Goal: Information Seeking & Learning: Learn about a topic

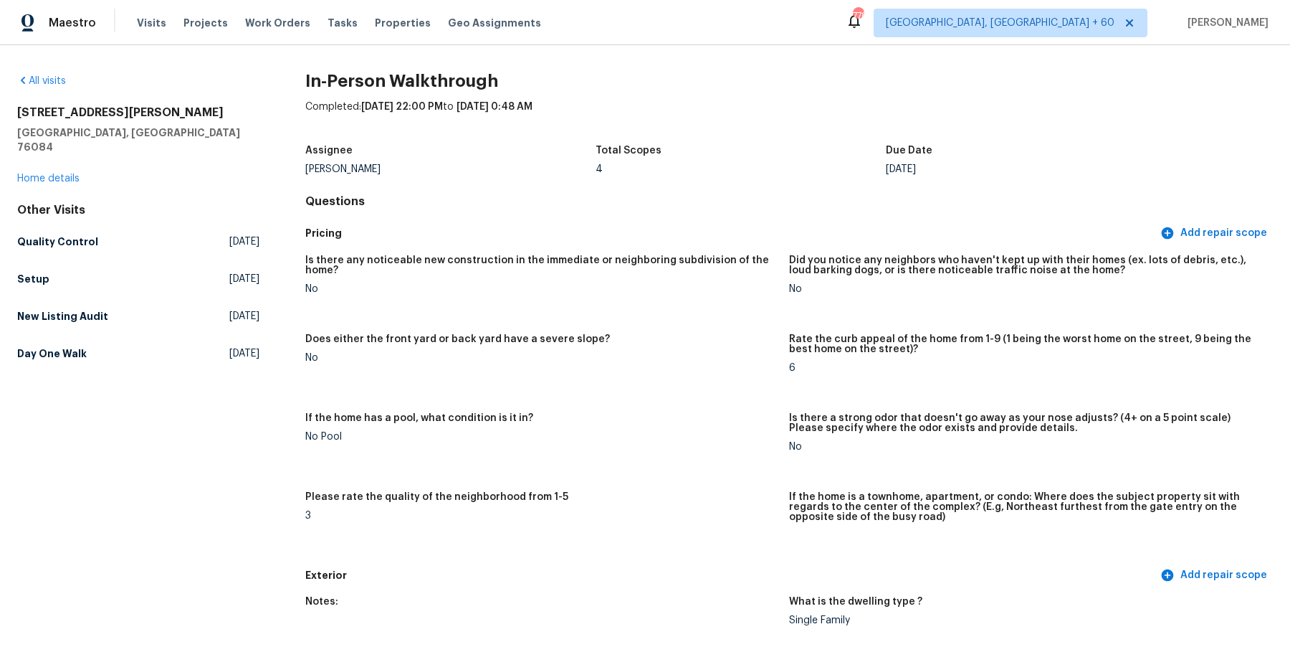
scroll to position [2986, 0]
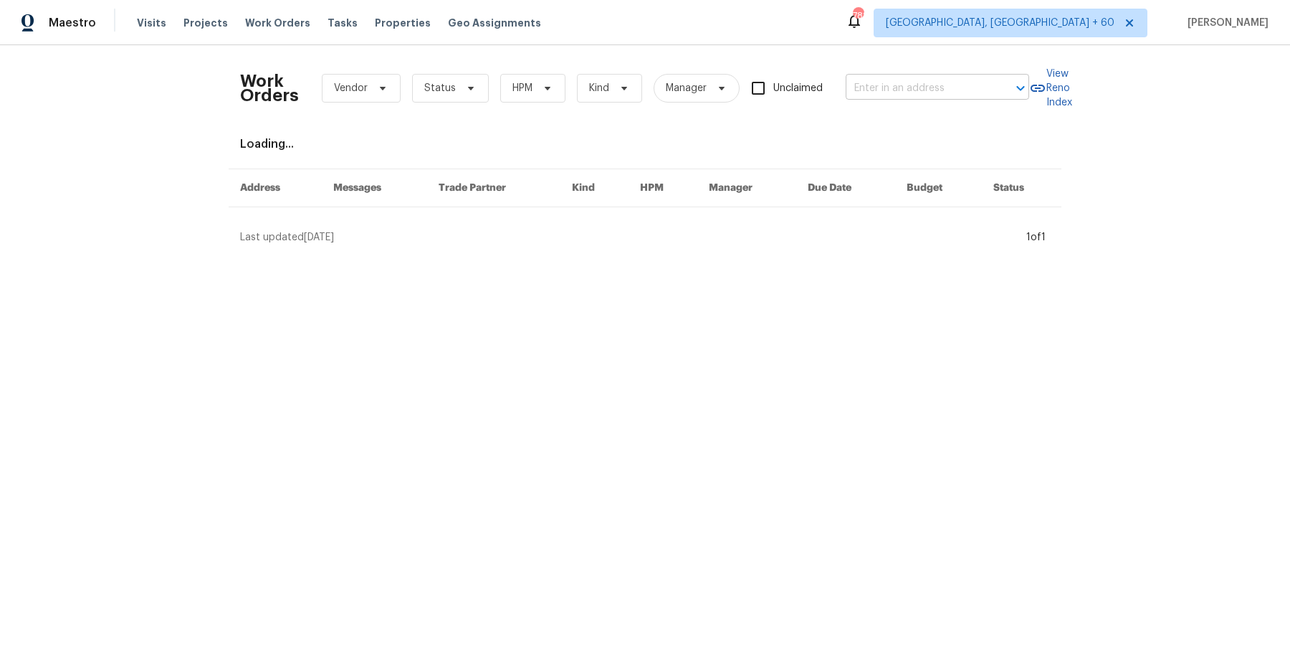
click at [951, 93] on input "text" at bounding box center [917, 88] width 143 height 22
paste input "[STREET_ADDRESS]"
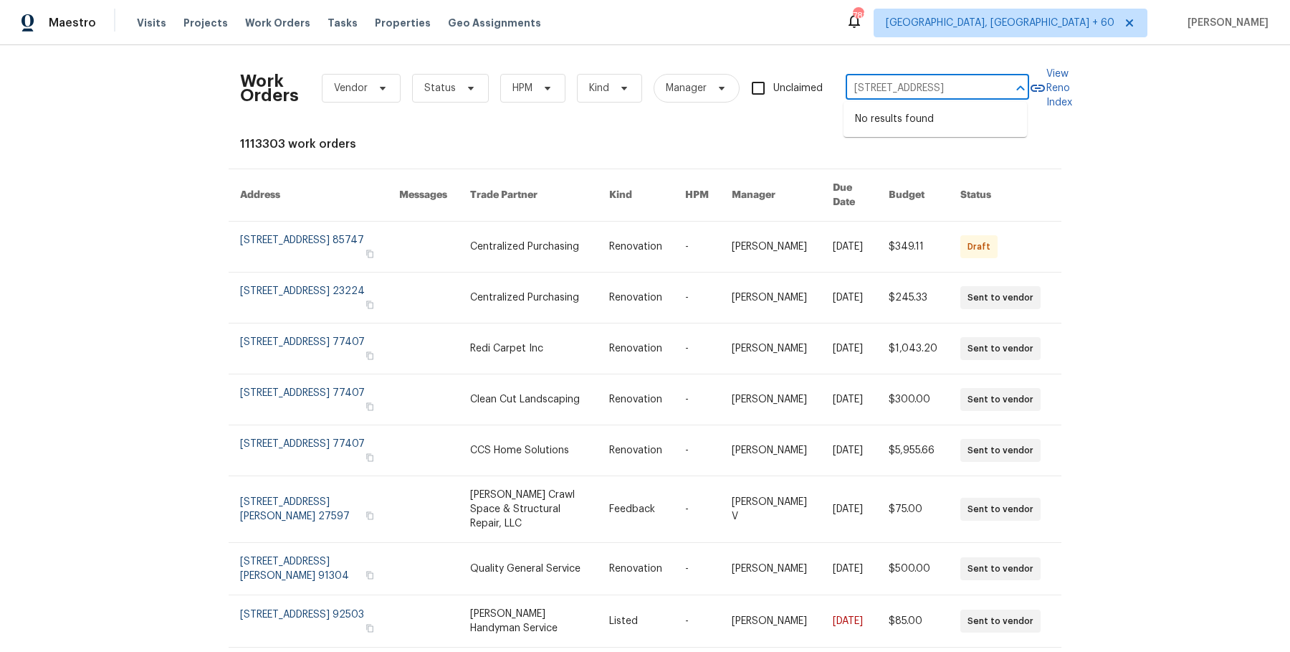
drag, startPoint x: 877, startPoint y: 88, endPoint x: 1024, endPoint y: 88, distance: 147.0
click at [1024, 88] on div "[STREET_ADDRESS] ​" at bounding box center [938, 88] width 184 height 22
type input "[STREET_ADDRESS]"
click at [916, 123] on li "[STREET_ADDRESS]" at bounding box center [936, 120] width 184 height 24
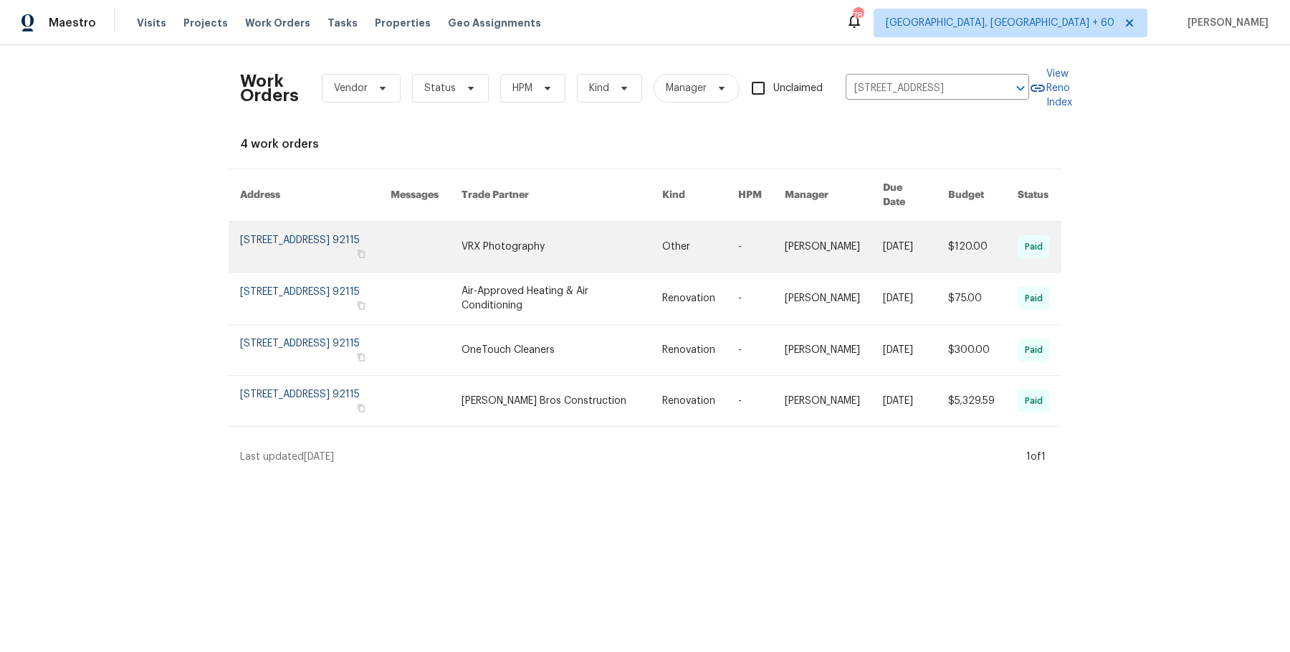
click at [574, 233] on link at bounding box center [562, 247] width 201 height 50
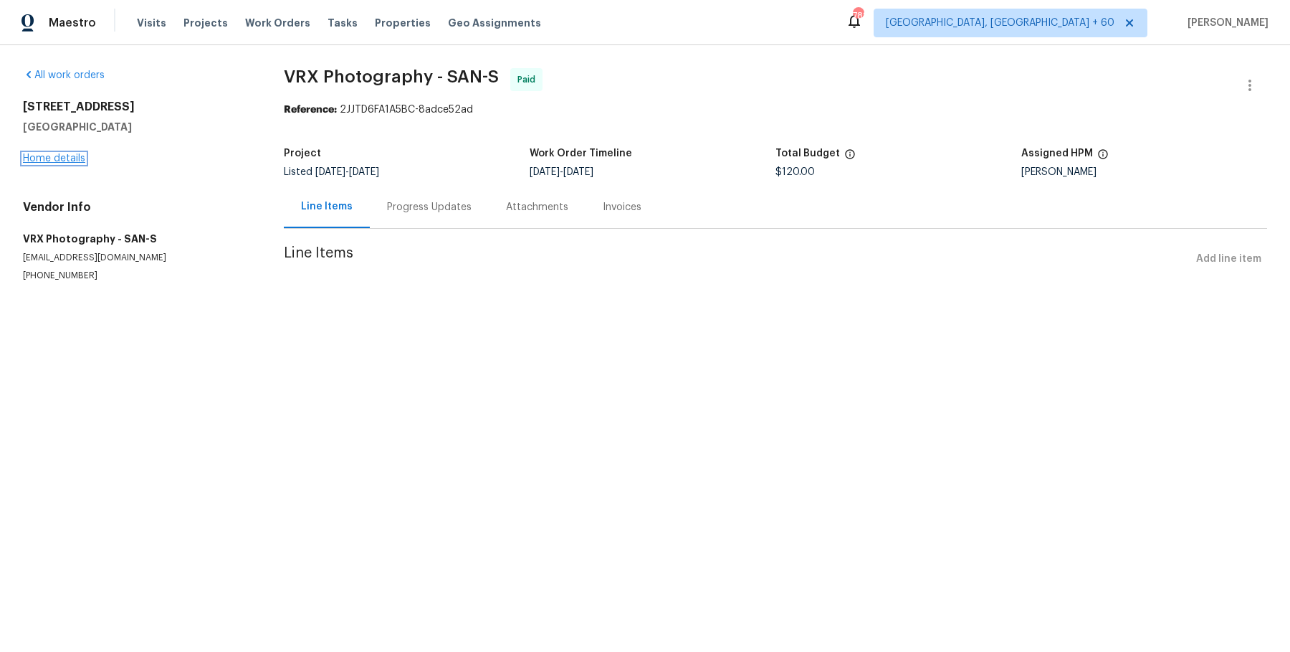
click at [63, 156] on link "Home details" at bounding box center [54, 158] width 62 height 10
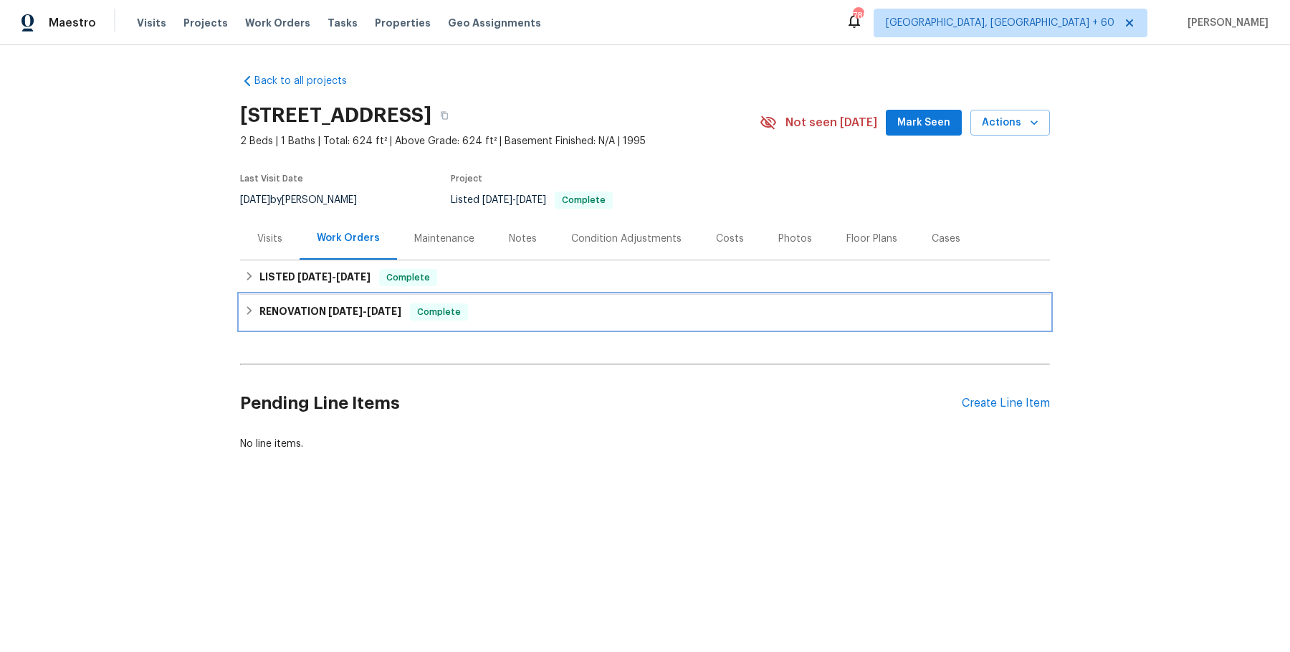
click at [485, 298] on div "RENOVATION [DATE] - [DATE] Complete" at bounding box center [645, 312] width 810 height 34
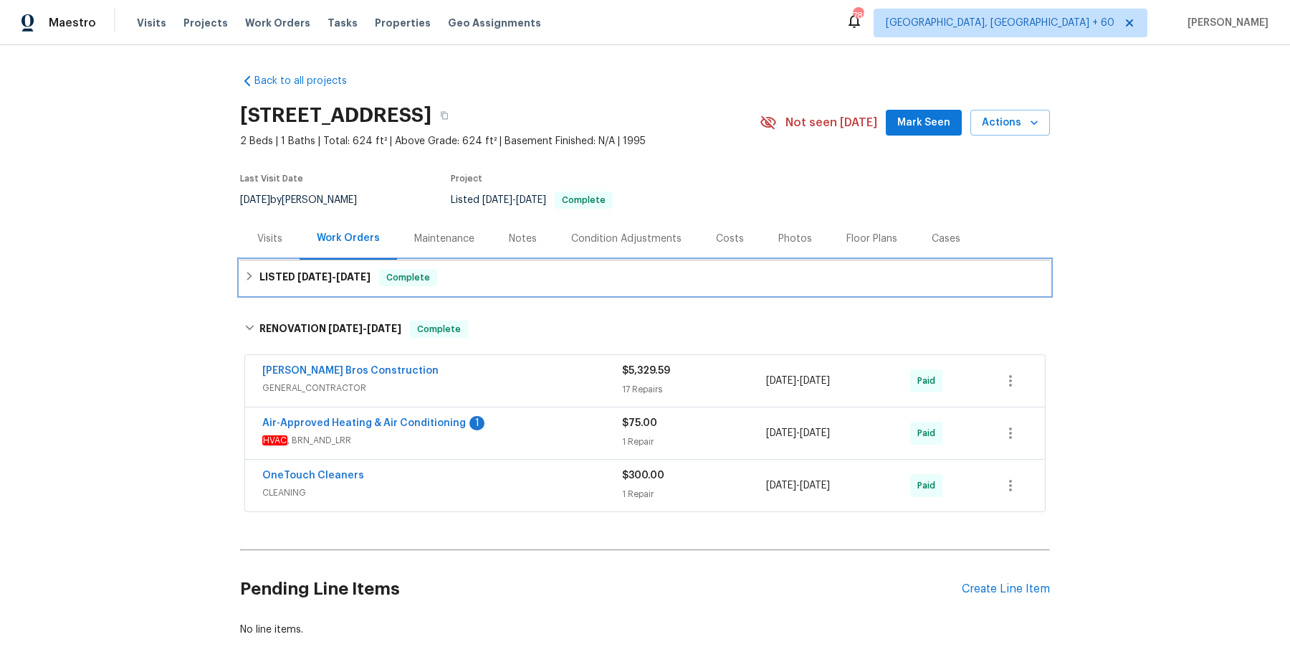
click at [490, 280] on div "LISTED [DATE] - [DATE] Complete" at bounding box center [644, 277] width 801 height 17
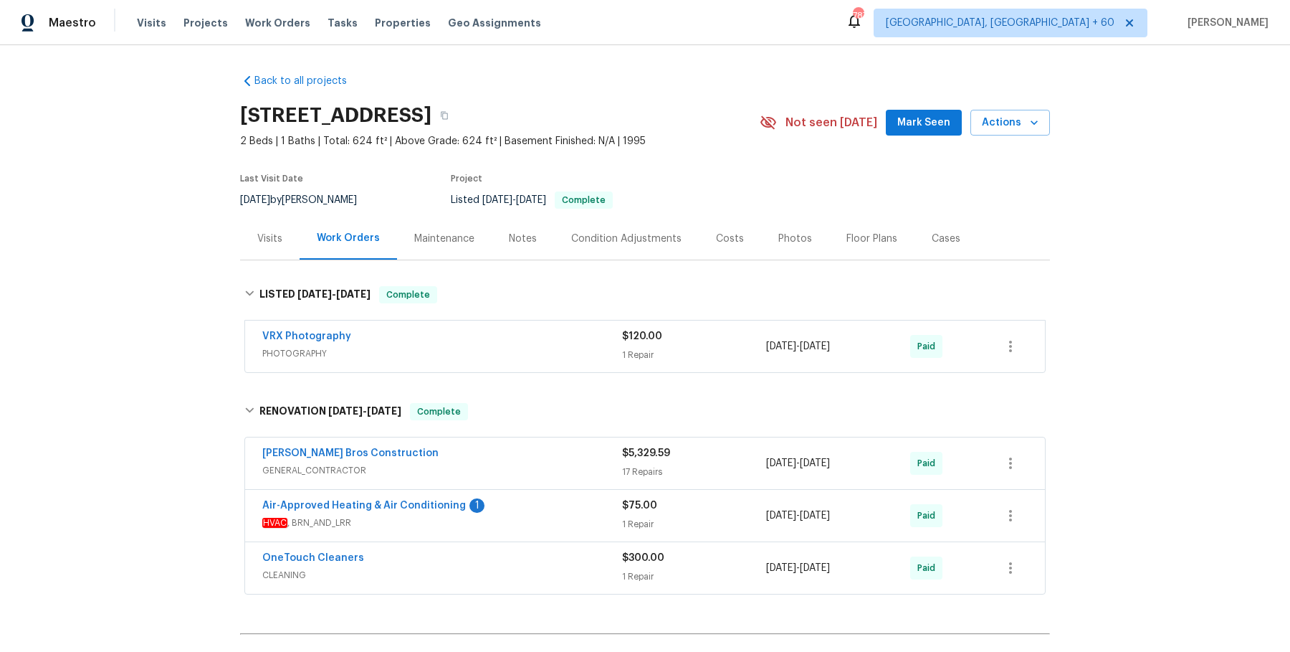
click at [498, 348] on span "PHOTOGRAPHY" at bounding box center [442, 353] width 360 height 14
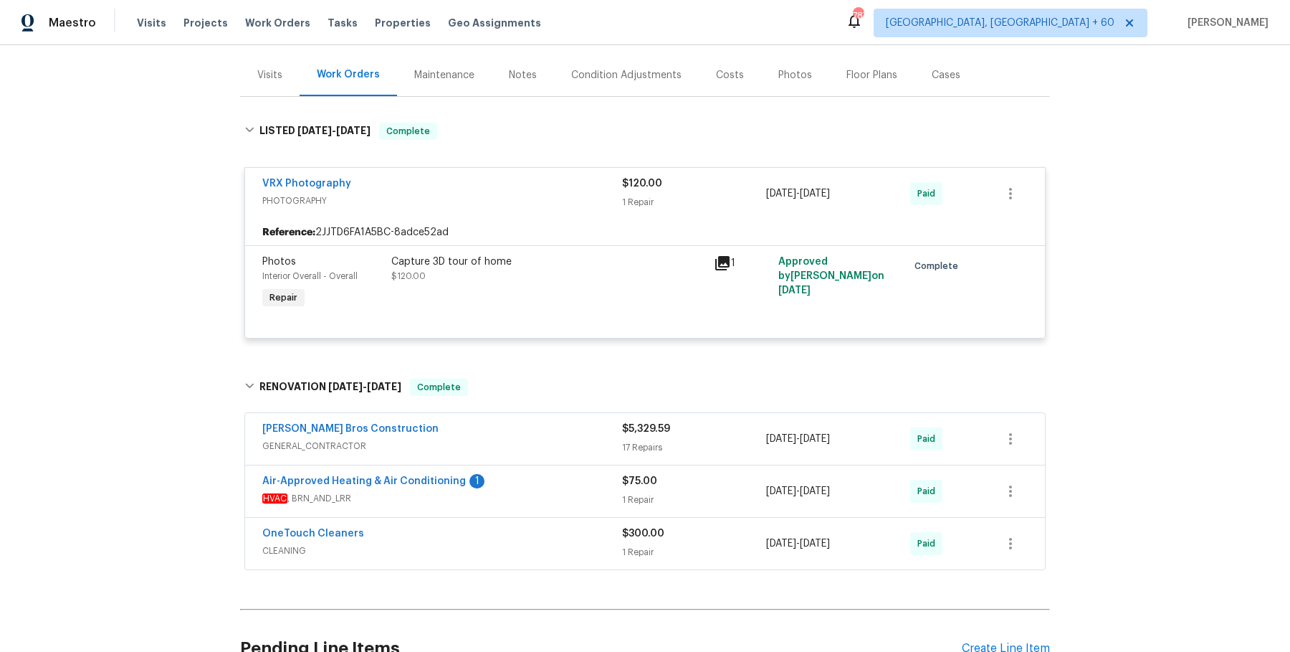
scroll to position [302, 0]
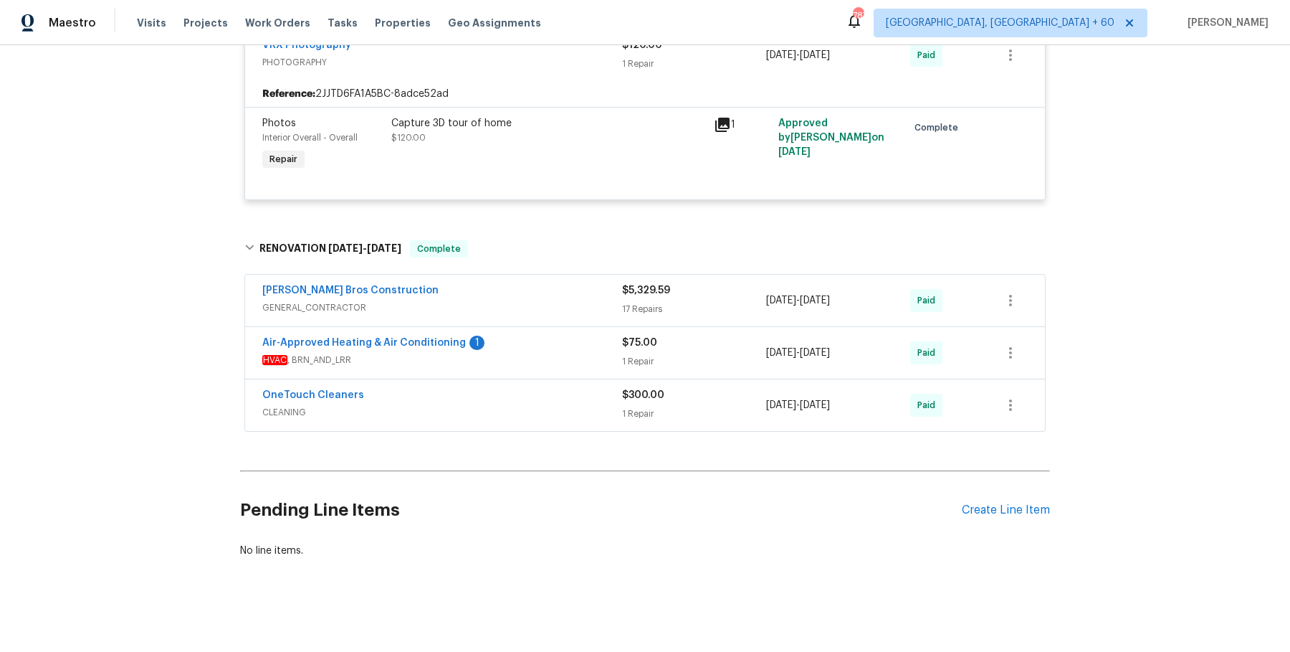
click at [525, 313] on div "[PERSON_NAME] Bros Construction GENERAL_CONTRACTOR" at bounding box center [442, 300] width 360 height 34
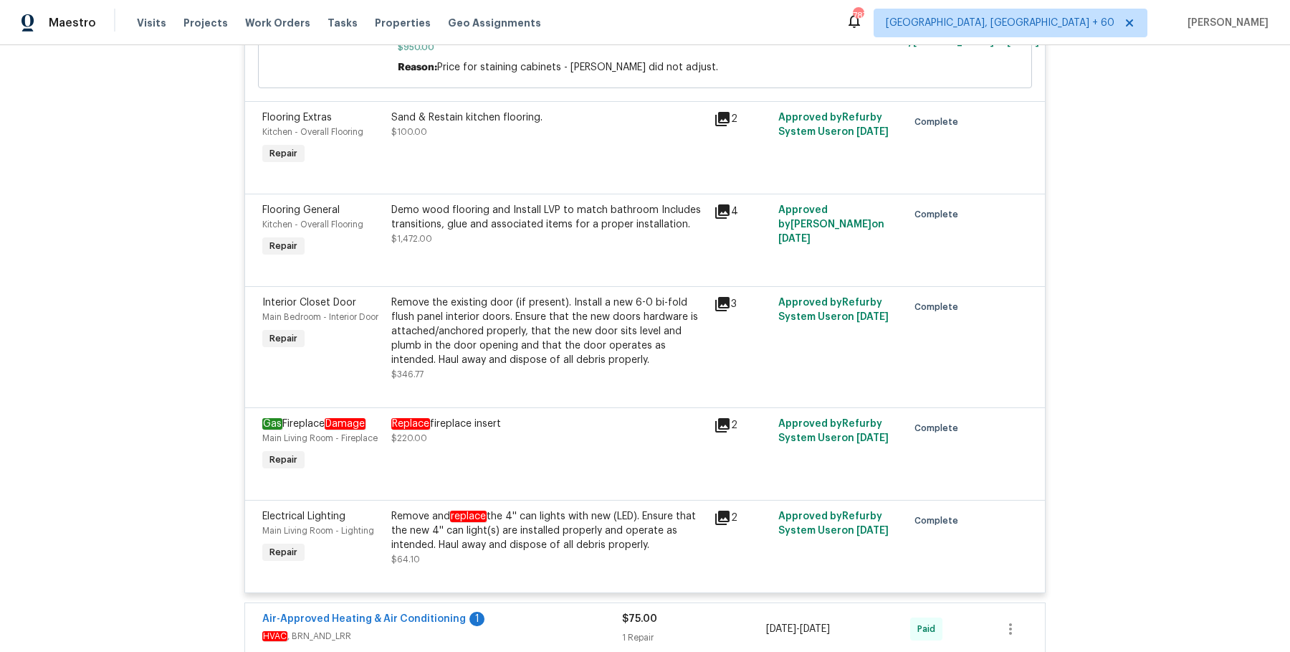
scroll to position [2648, 0]
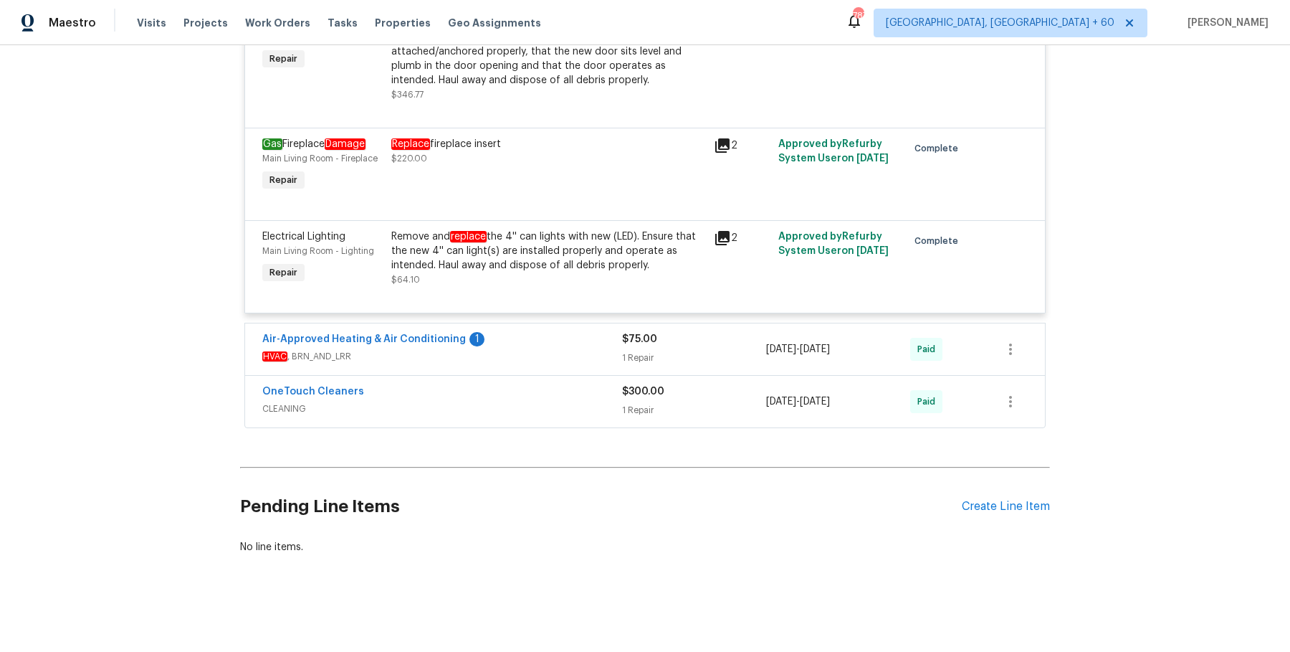
click at [543, 342] on div "Air-Approved Heating & Air Conditioning 1" at bounding box center [442, 340] width 360 height 17
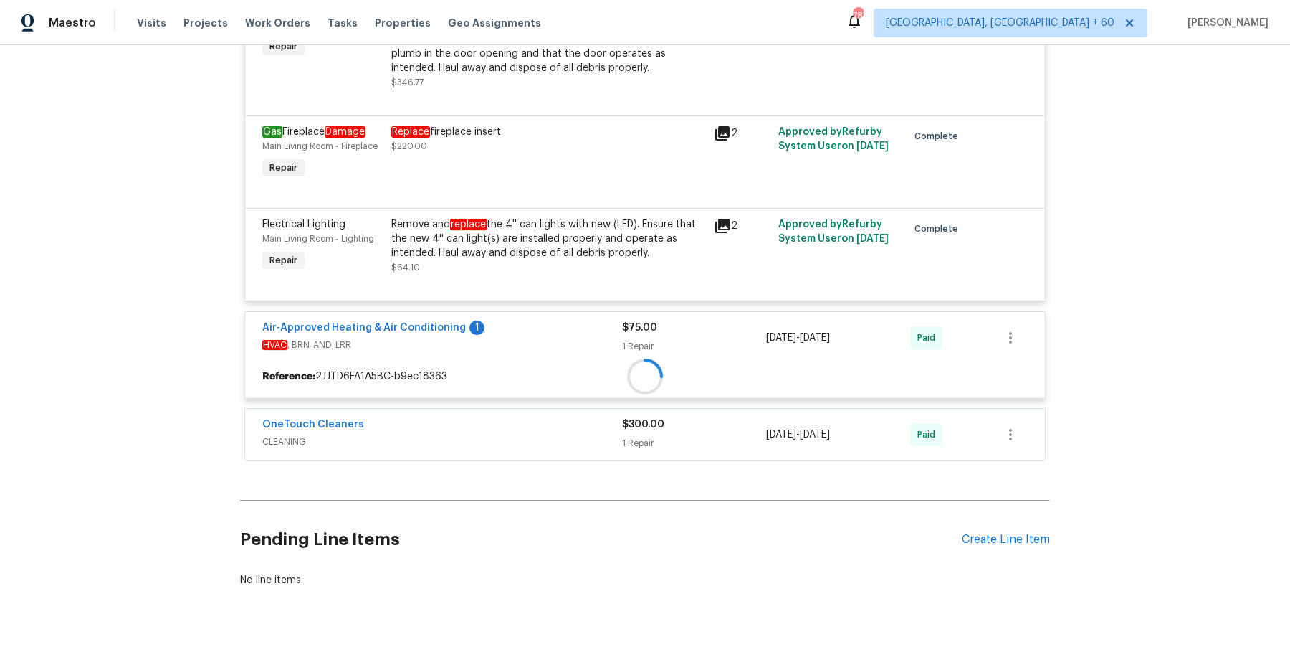
scroll to position [2693, 0]
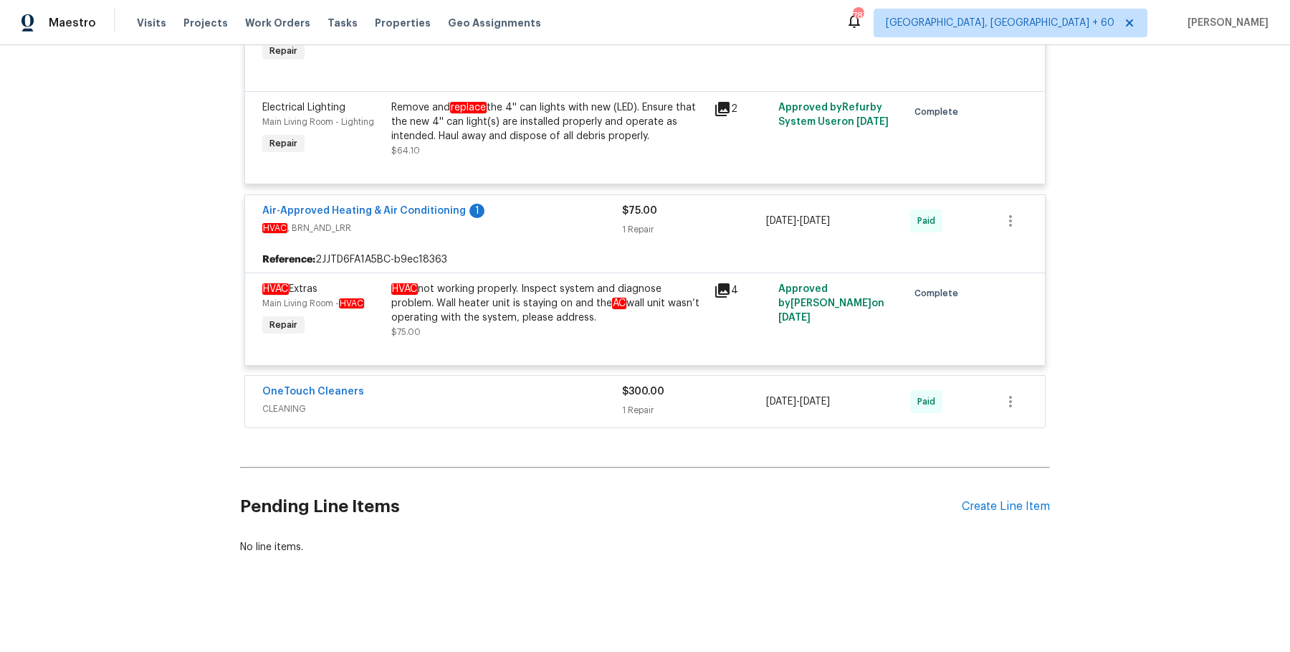
click at [524, 411] on span "CLEANING" at bounding box center [442, 408] width 360 height 14
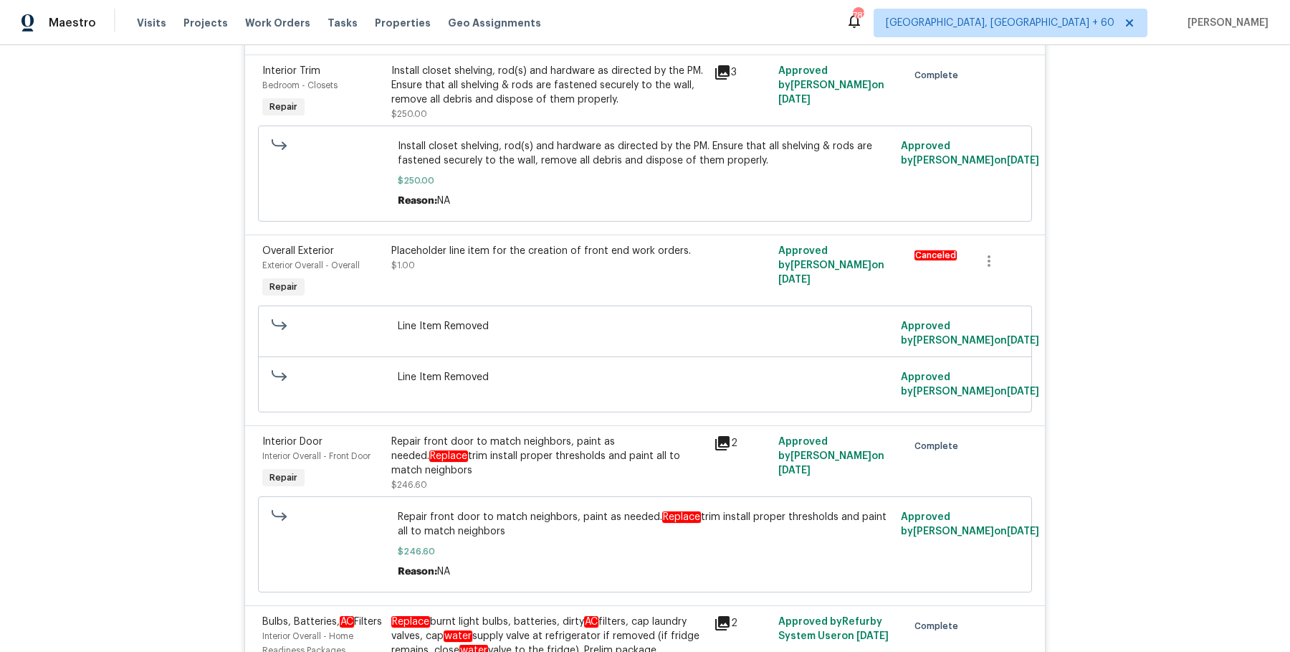
scroll to position [0, 0]
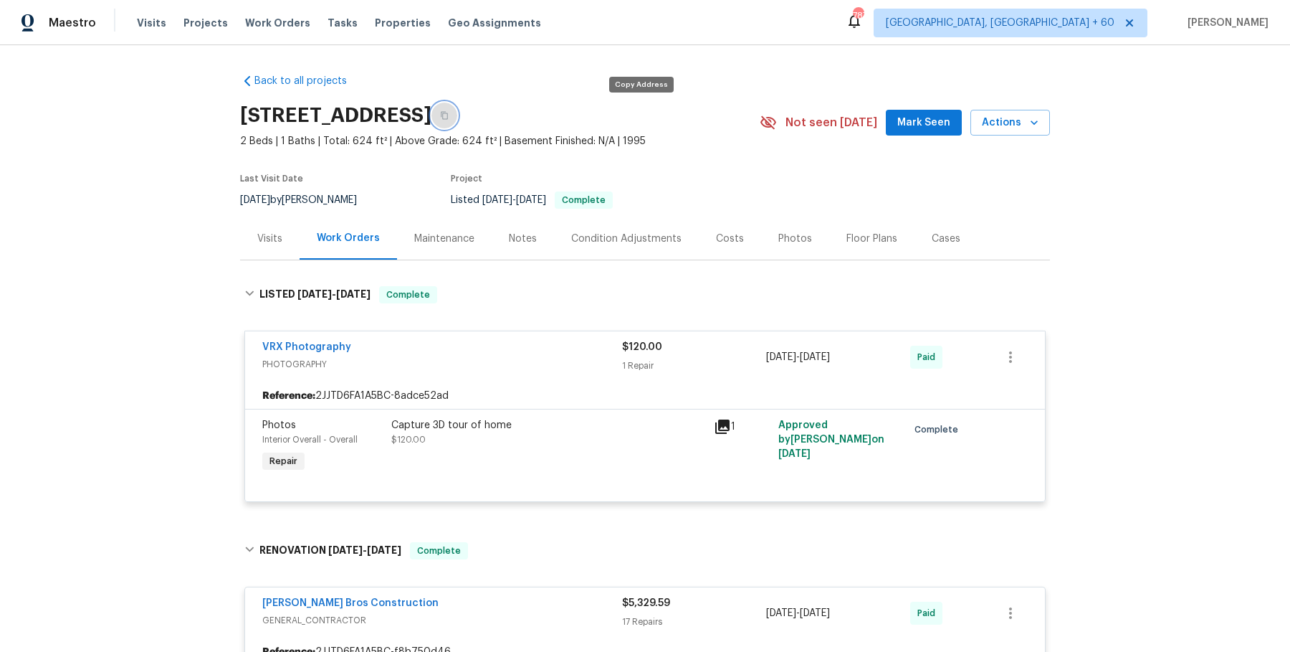
click at [457, 114] on button "button" at bounding box center [445, 116] width 26 height 26
click at [457, 118] on button "button" at bounding box center [445, 116] width 26 height 26
click at [449, 112] on icon "button" at bounding box center [444, 115] width 9 height 9
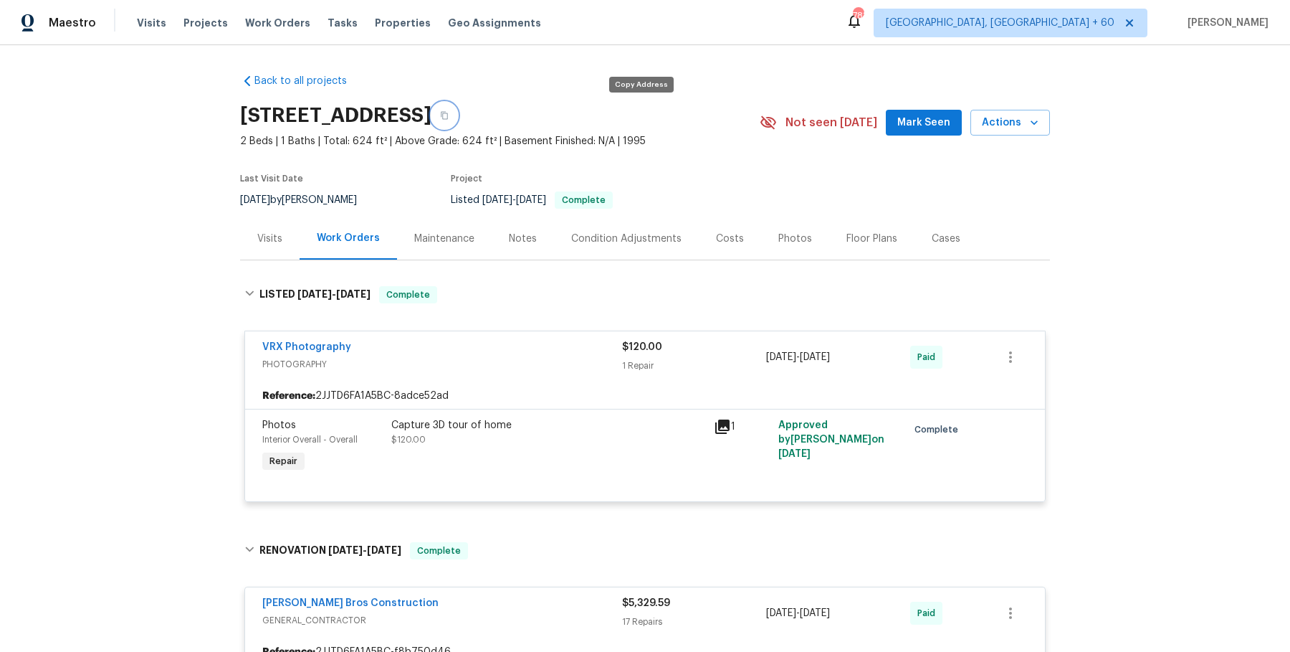
click at [448, 112] on icon "button" at bounding box center [444, 116] width 7 height 8
click at [449, 118] on icon "button" at bounding box center [444, 115] width 9 height 9
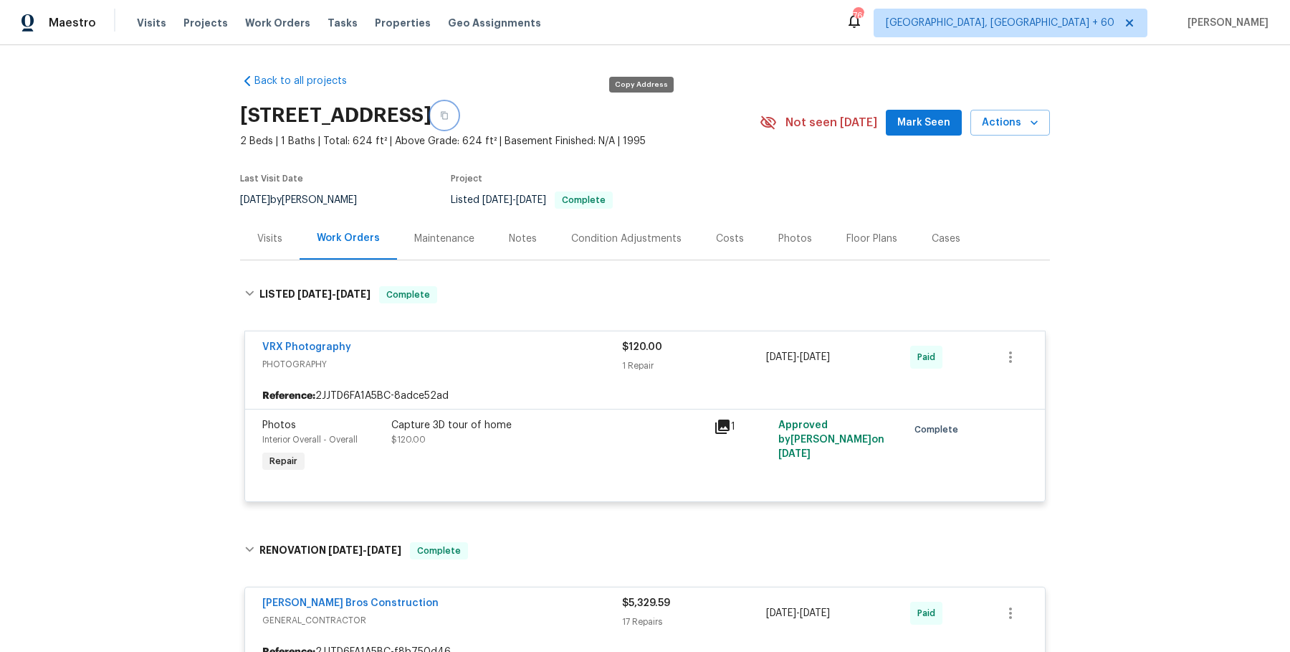
click at [457, 120] on button "button" at bounding box center [445, 116] width 26 height 26
click at [264, 25] on span "Work Orders" at bounding box center [277, 23] width 65 height 14
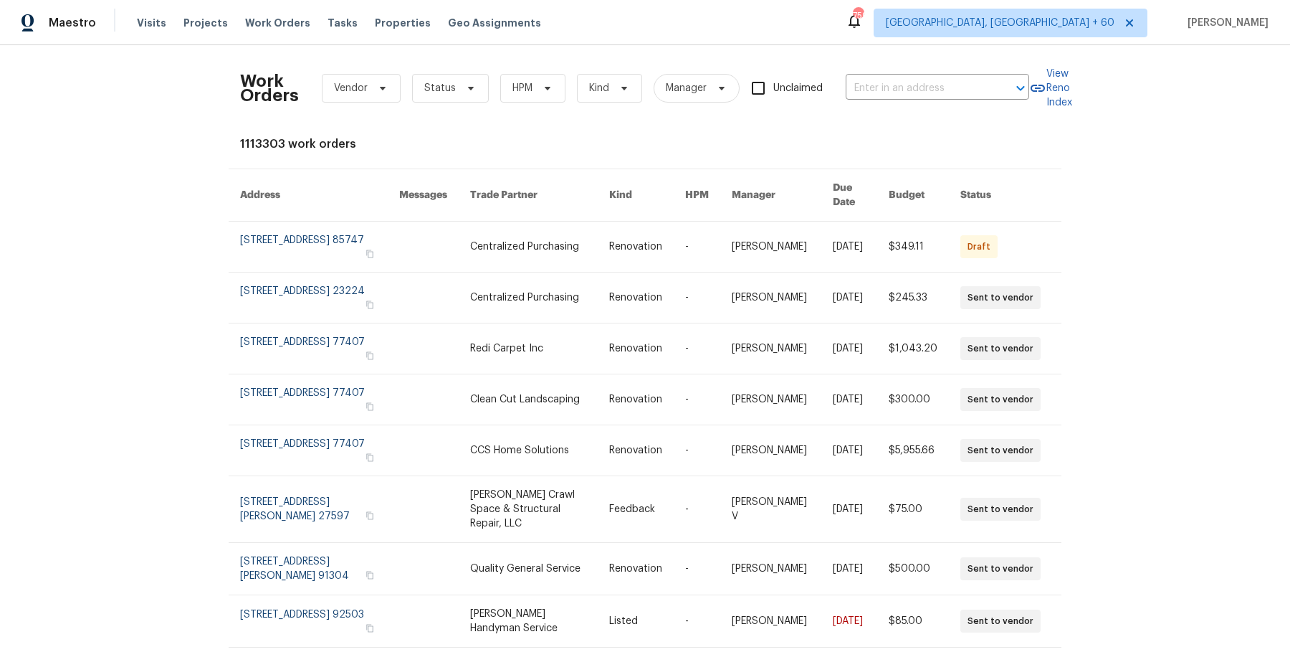
click at [909, 103] on div "Work Orders Vendor Status HPM Kind Manager Unclaimed ​" at bounding box center [634, 88] width 789 height 63
click at [914, 99] on div "Work Orders Vendor Status HPM Kind Manager Unclaimed ​" at bounding box center [634, 88] width 789 height 63
click at [918, 95] on input "text" at bounding box center [917, 88] width 143 height 22
paste input "[STREET_ADDRESS][PERSON_NAME]"
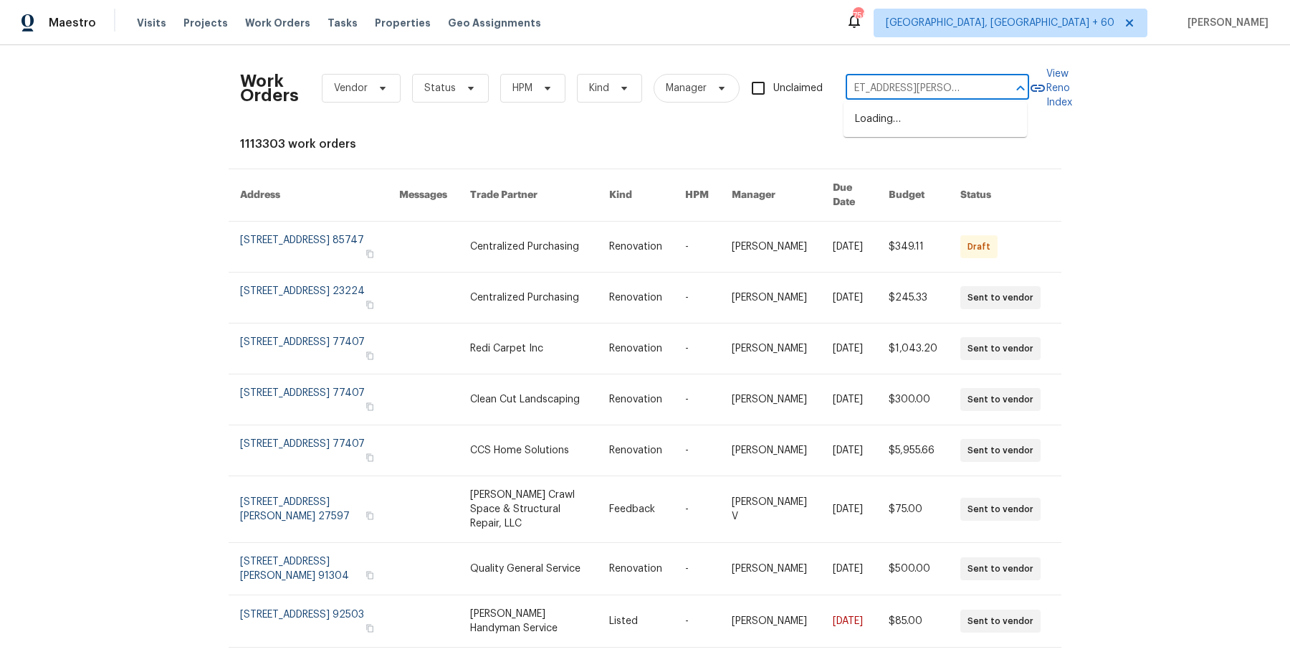
type input "[STREET_ADDRESS][PERSON_NAME]"
click at [894, 120] on li "[STREET_ADDRESS][PERSON_NAME]" at bounding box center [936, 127] width 184 height 39
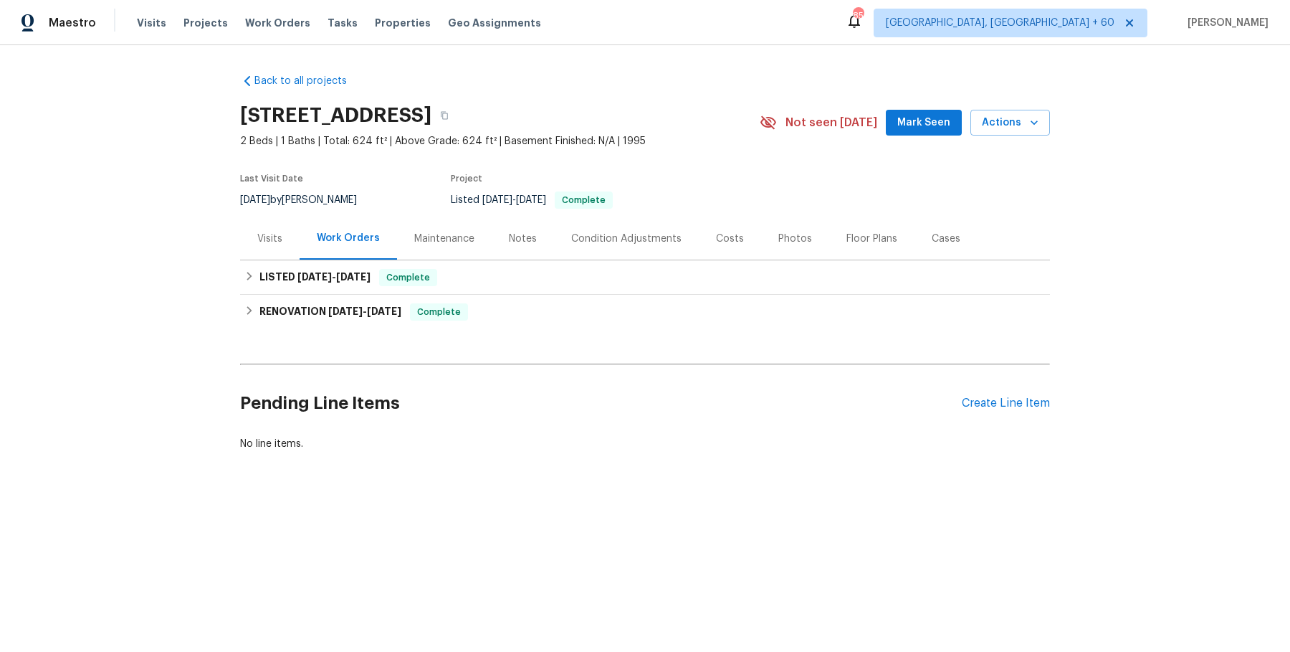
click at [265, 247] on div "Visits" at bounding box center [269, 238] width 59 height 42
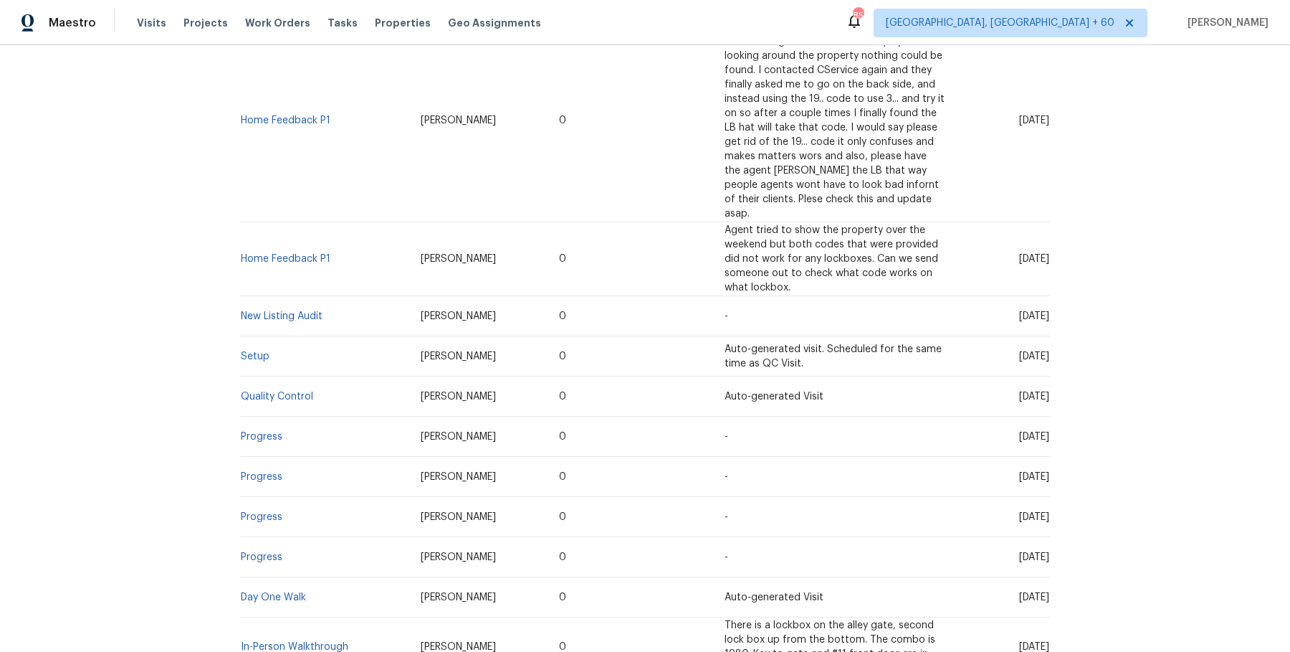
scroll to position [634, 0]
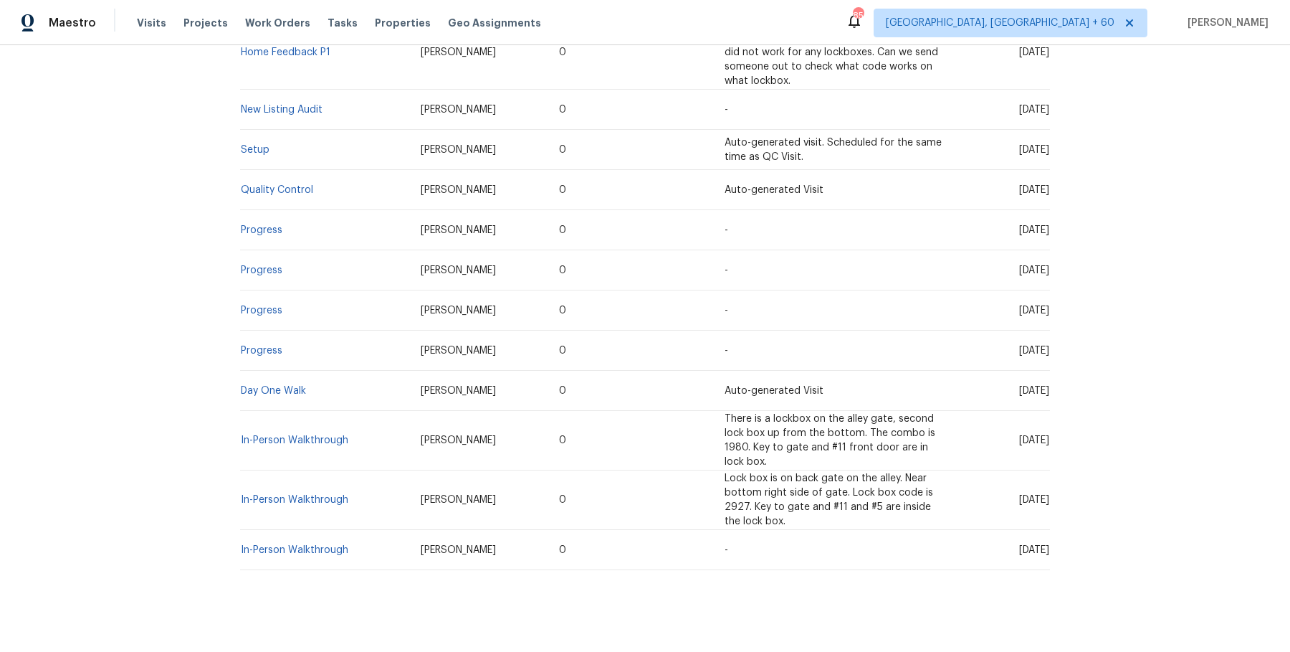
click at [265, 143] on td "Setup" at bounding box center [324, 150] width 169 height 40
click at [262, 139] on td "Setup" at bounding box center [324, 150] width 169 height 40
click at [258, 145] on link "Setup" at bounding box center [255, 150] width 29 height 10
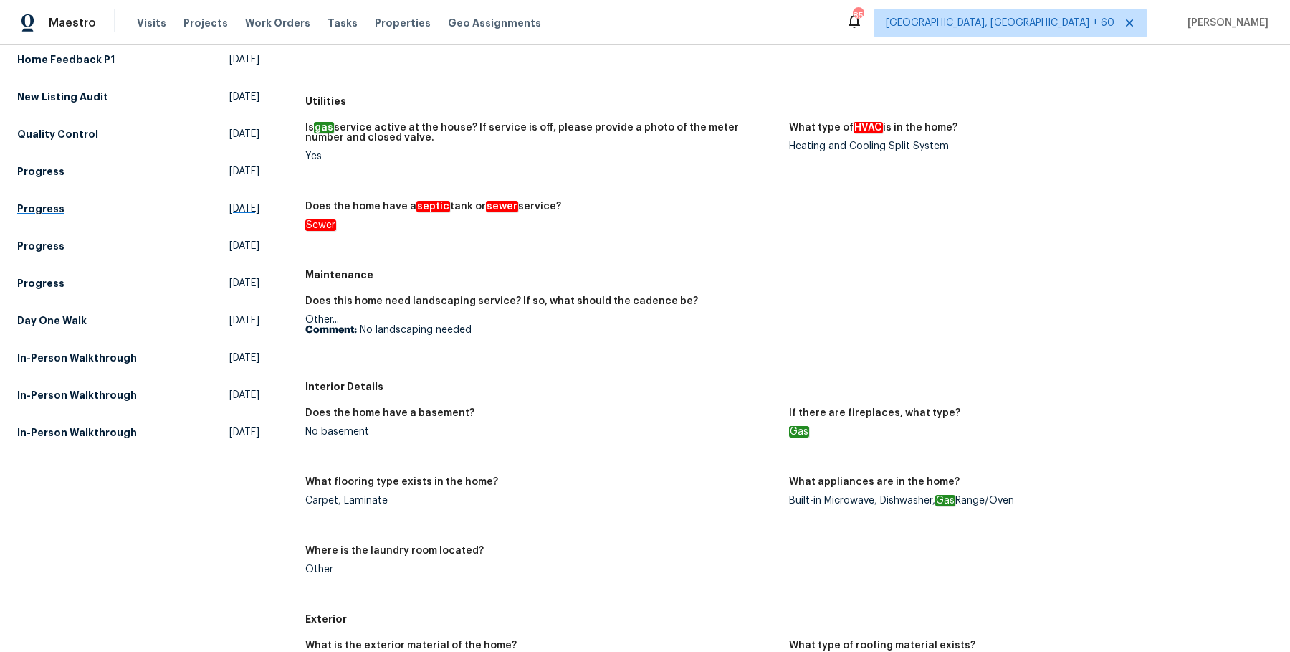
scroll to position [280, 0]
click at [75, 307] on link "Day One Walk Wed, Mar 05 2025" at bounding box center [138, 320] width 242 height 26
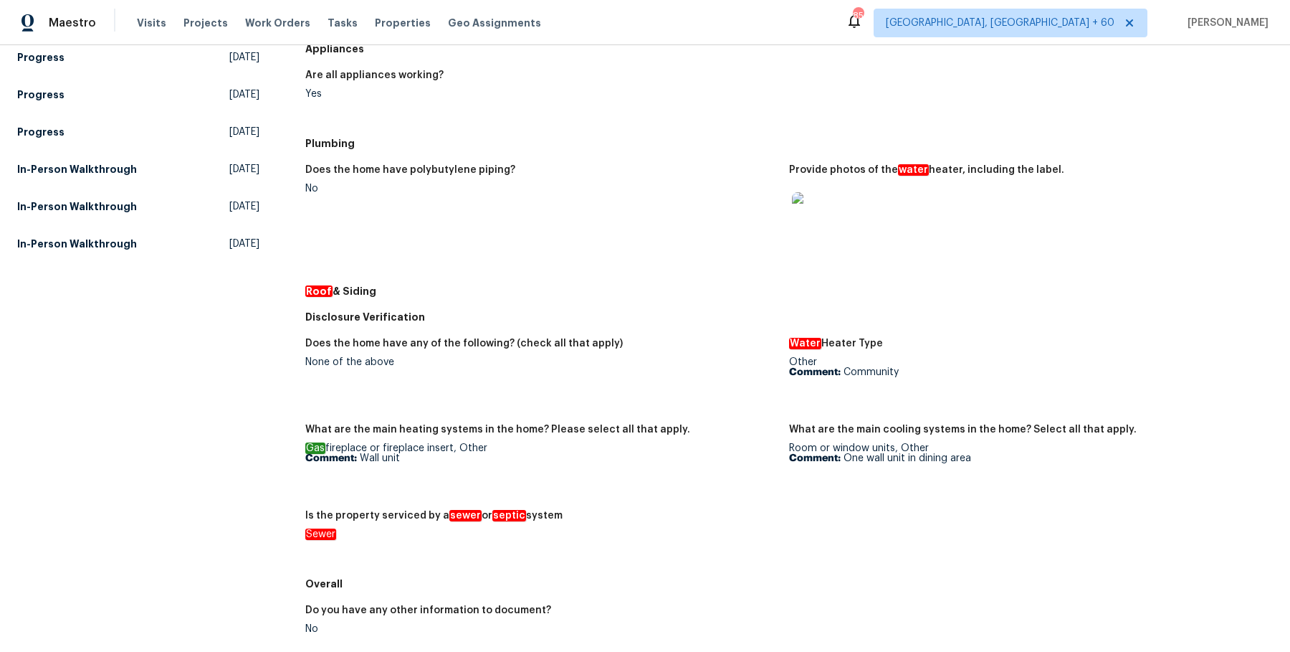
scroll to position [470, 0]
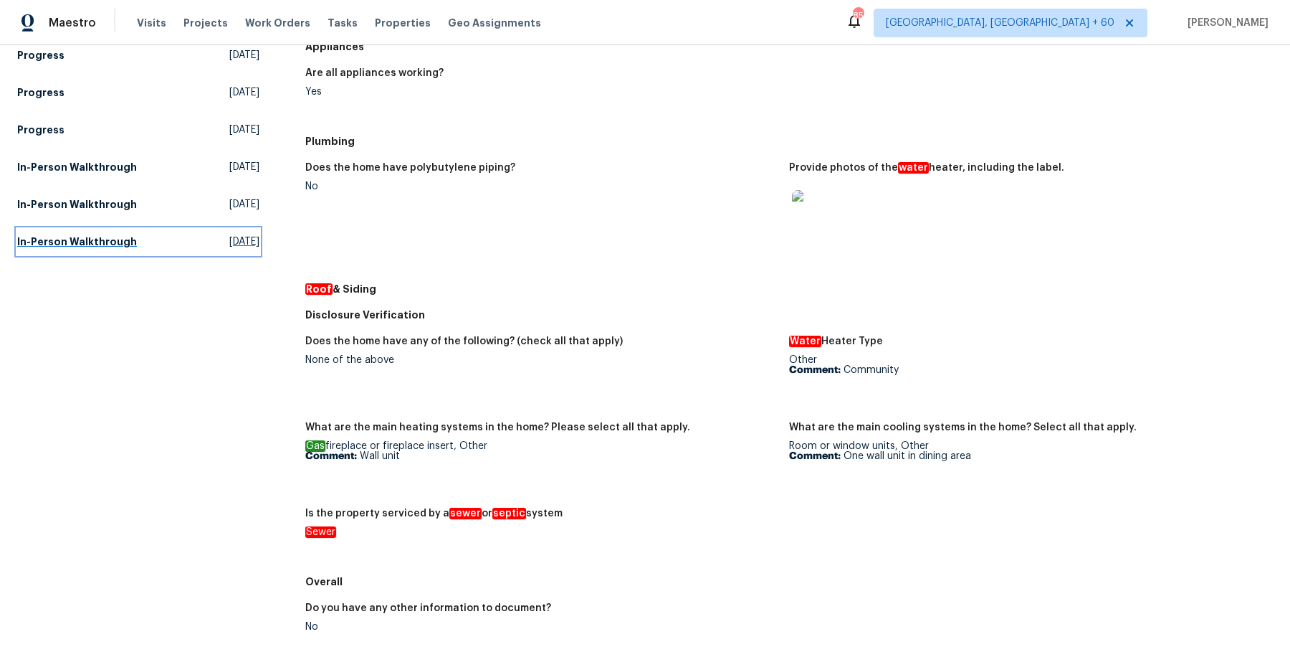
click at [69, 242] on h5 "In-Person Walkthrough" at bounding box center [77, 241] width 120 height 14
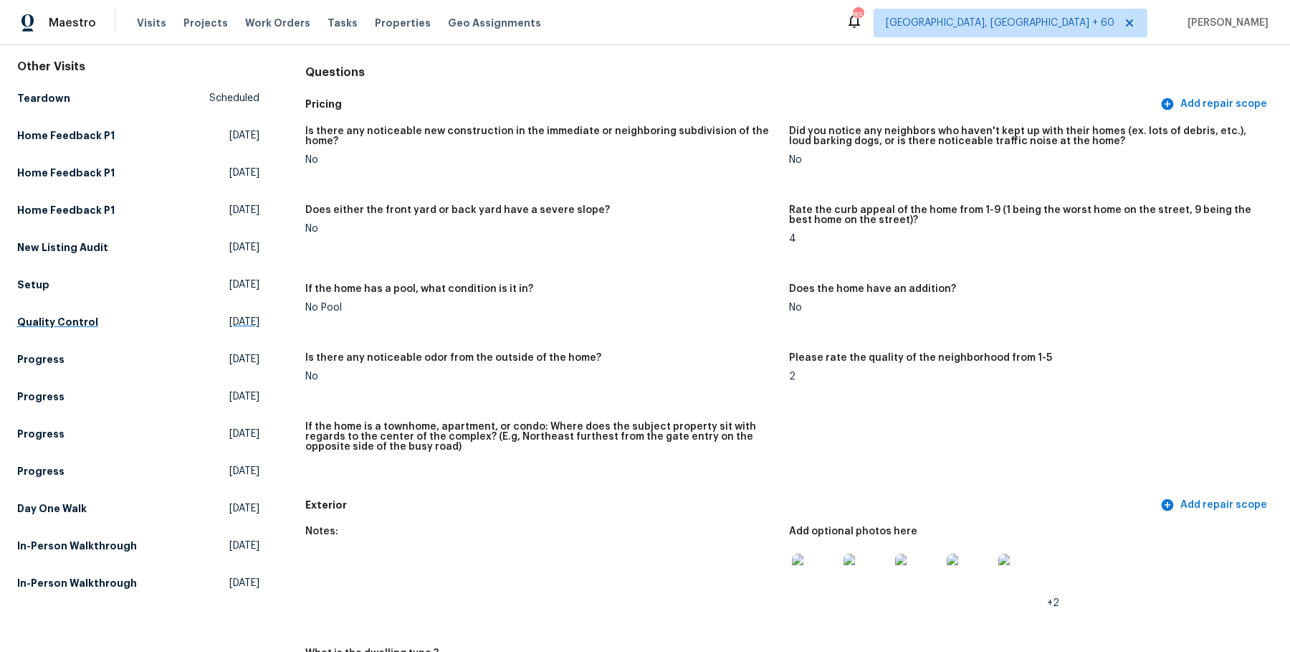
scroll to position [153, 0]
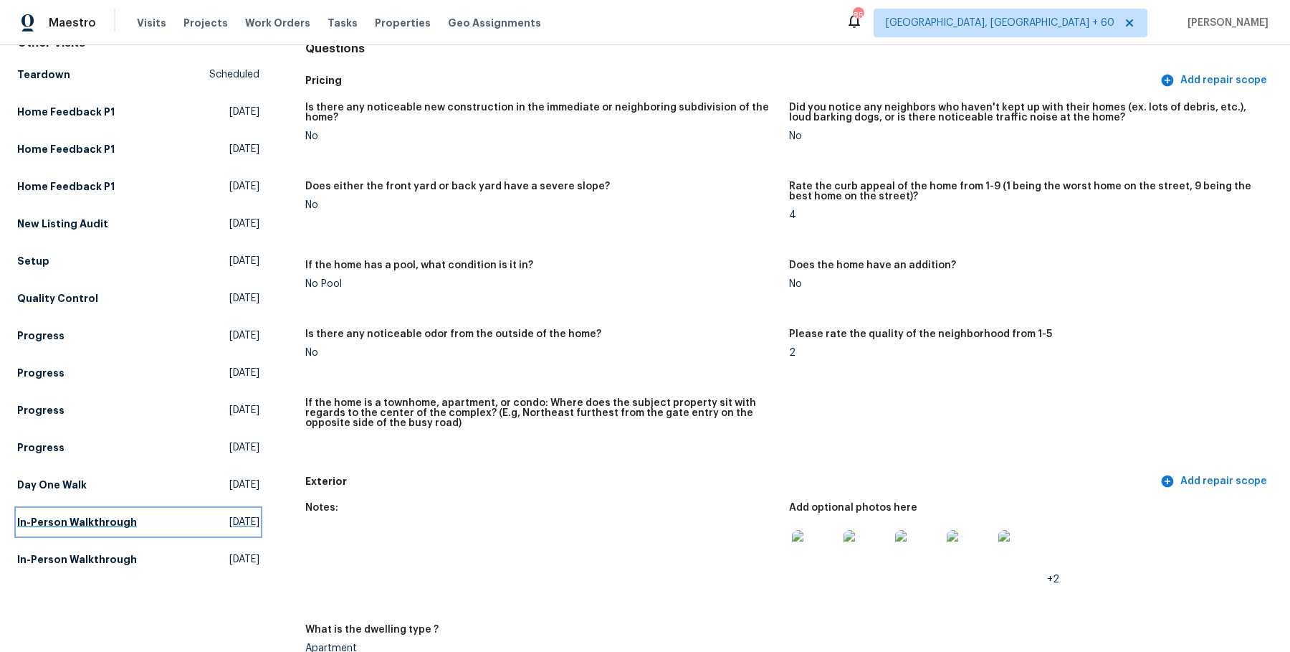
click at [72, 528] on link "In-Person Walkthrough Thu, Dec 26 2024" at bounding box center [138, 522] width 242 height 26
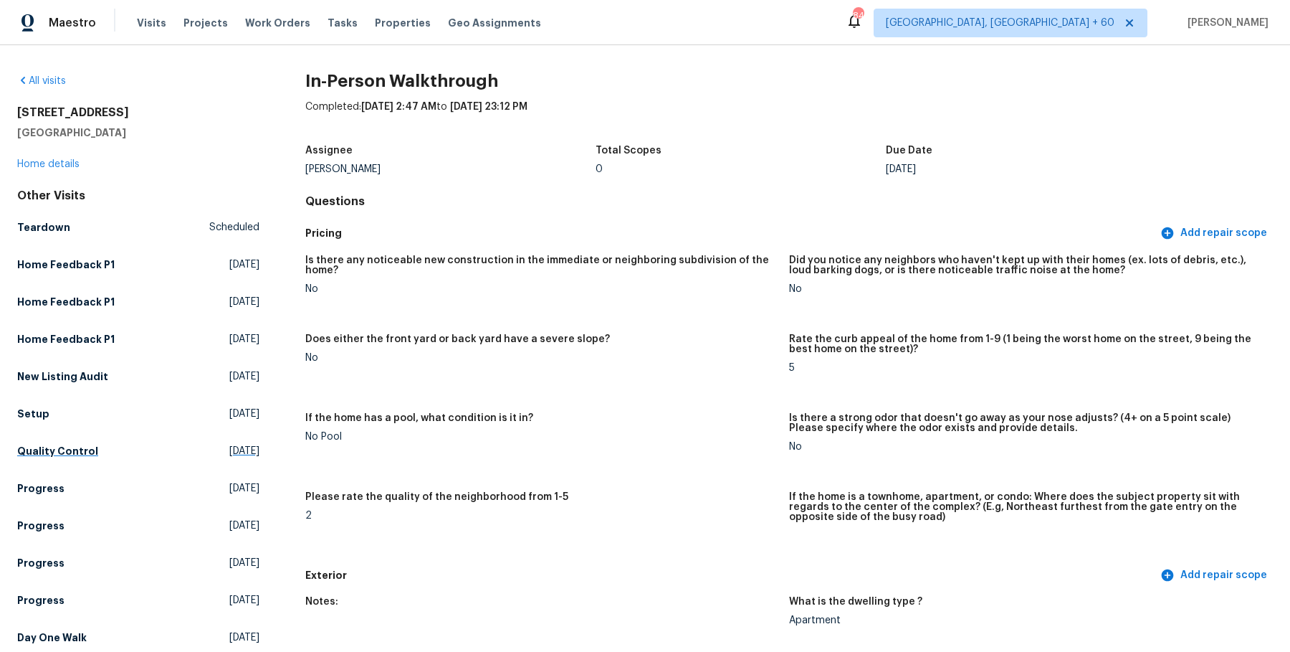
scroll to position [25, 0]
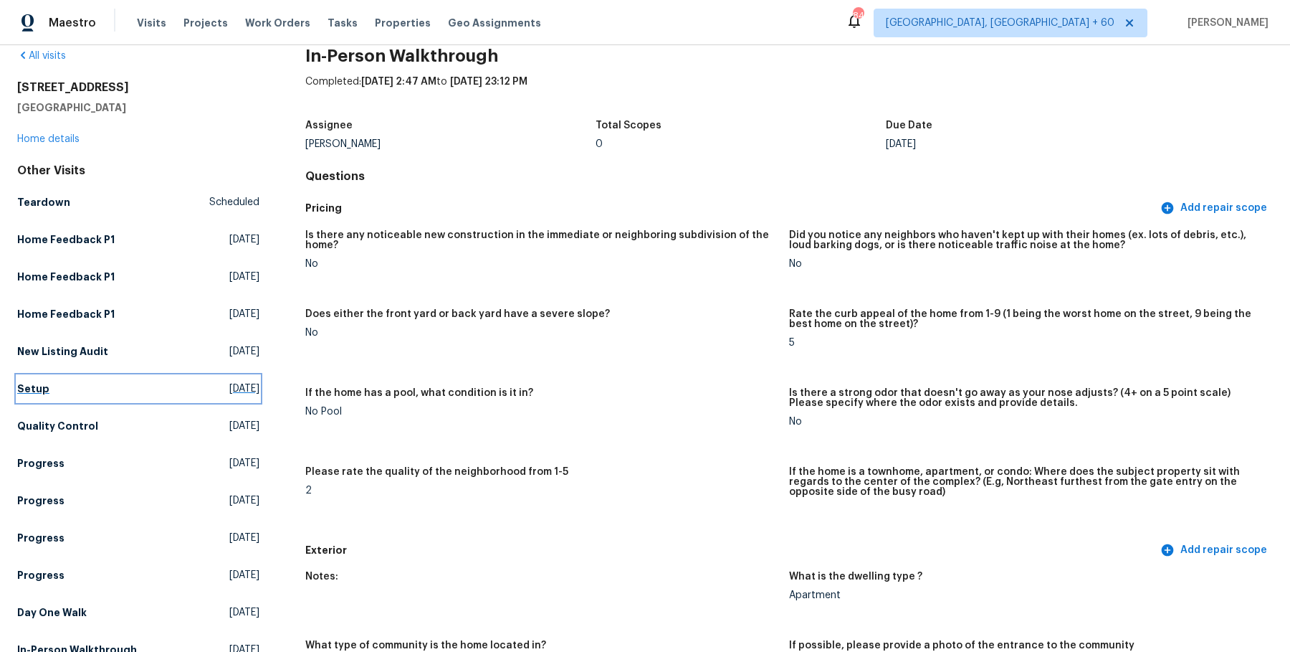
click at [41, 389] on h5 "Setup" at bounding box center [33, 388] width 32 height 14
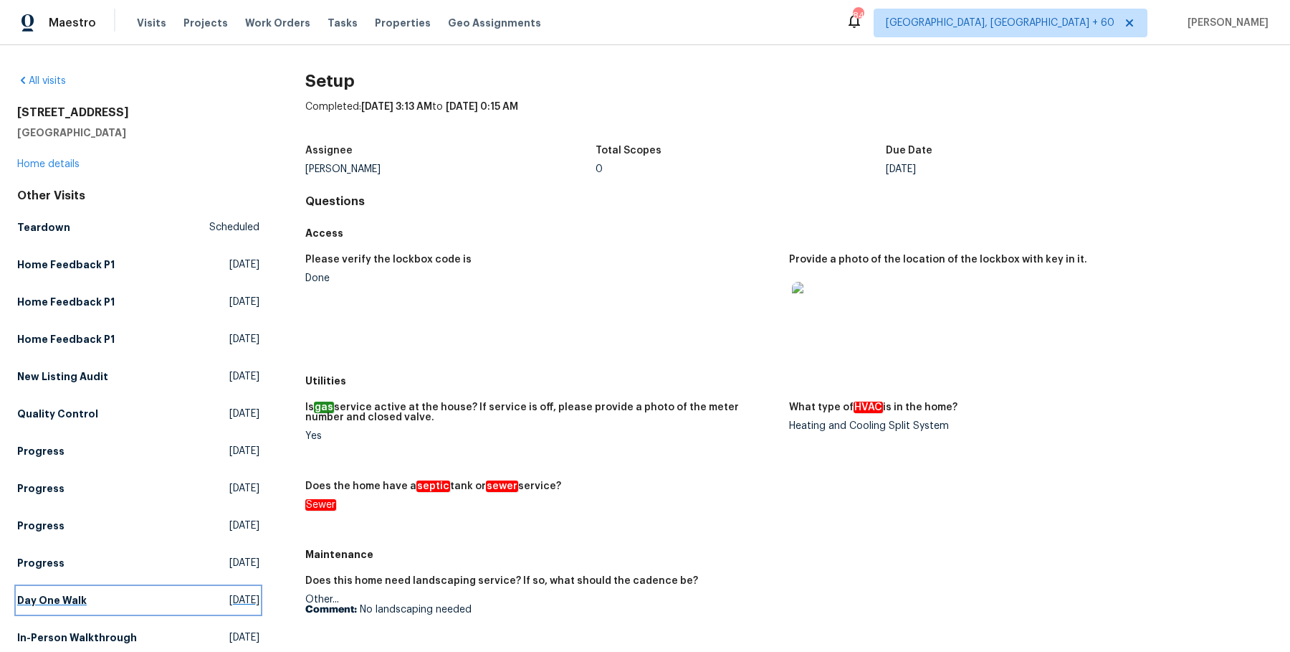
click at [67, 604] on h5 "Day One Walk" at bounding box center [52, 600] width 70 height 14
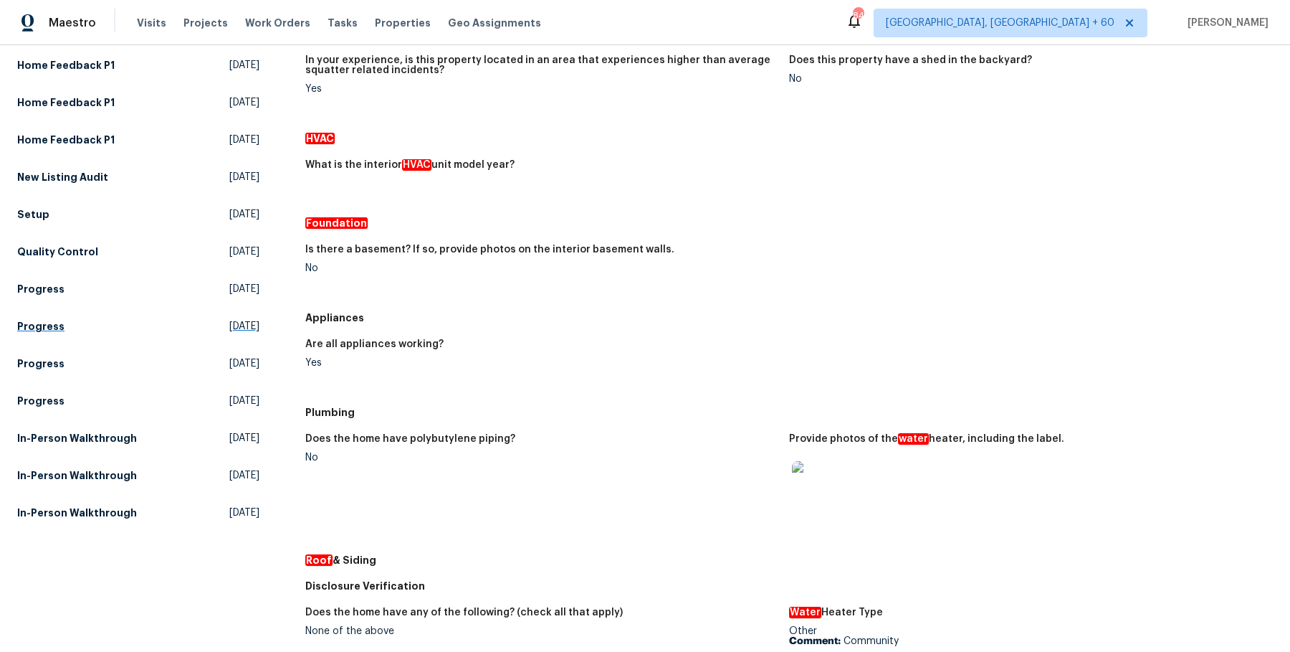
scroll to position [194, 0]
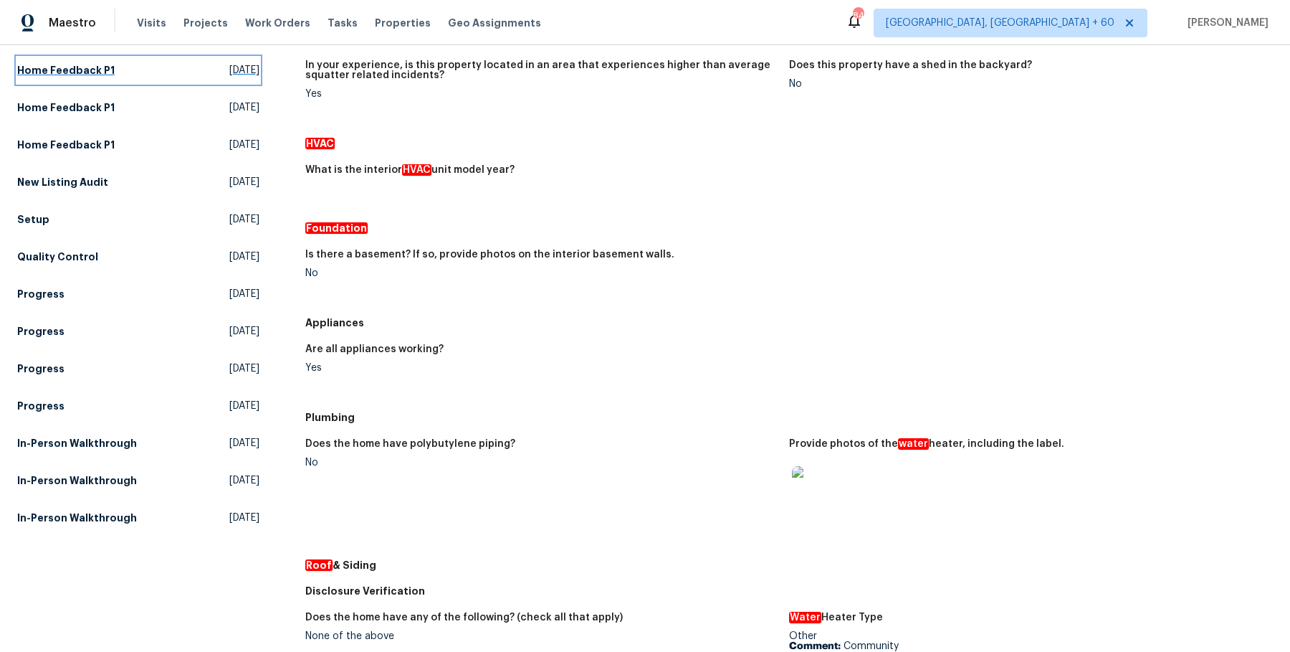
click at [81, 75] on h5 "Home Feedback P1" at bounding box center [65, 70] width 97 height 14
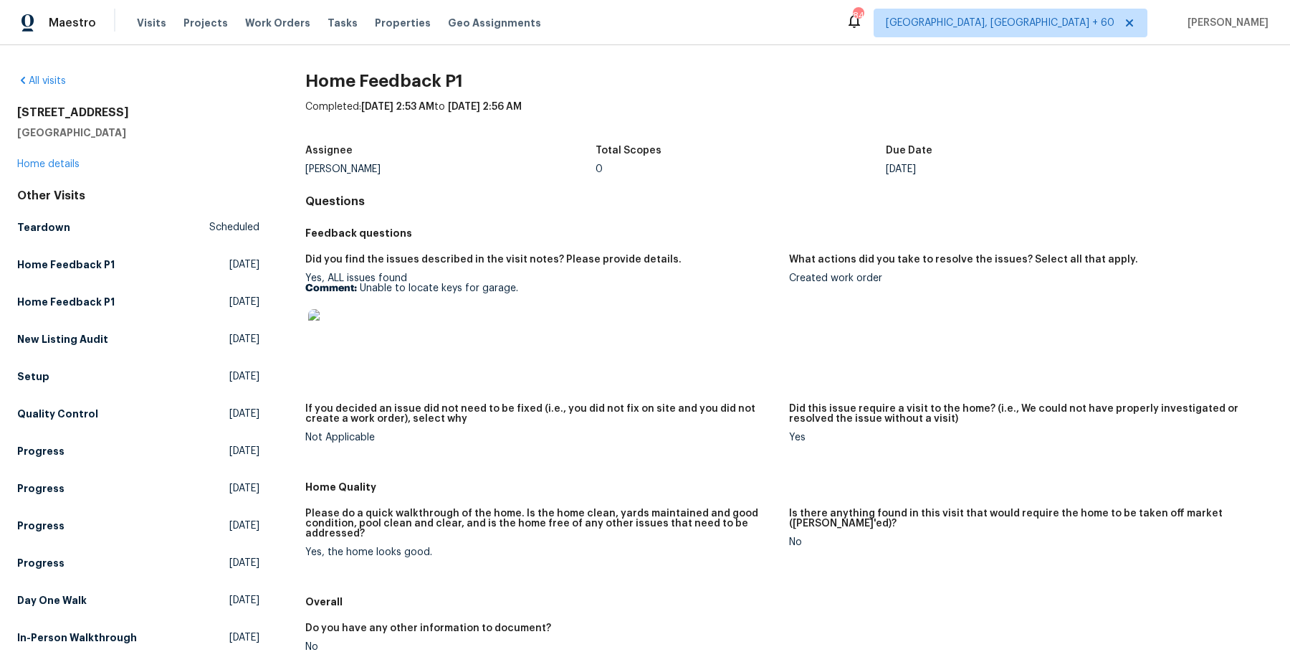
scroll to position [199, 0]
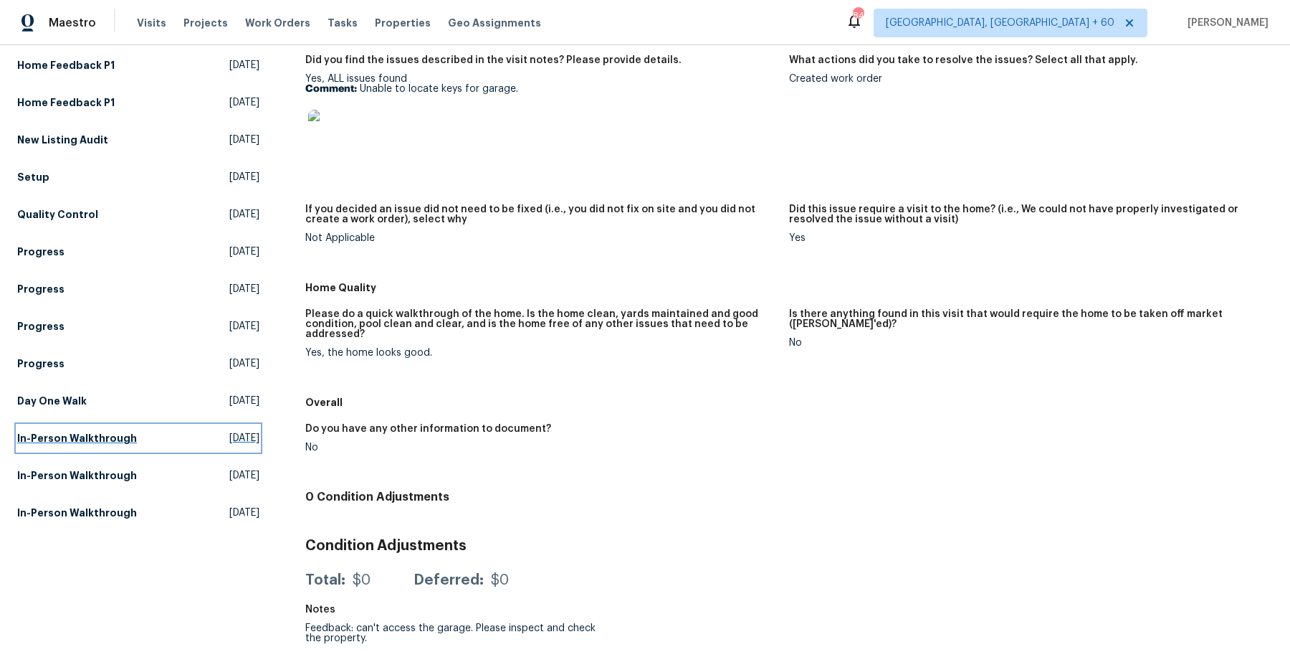
click at [89, 436] on h5 "In-Person Walkthrough" at bounding box center [77, 438] width 120 height 14
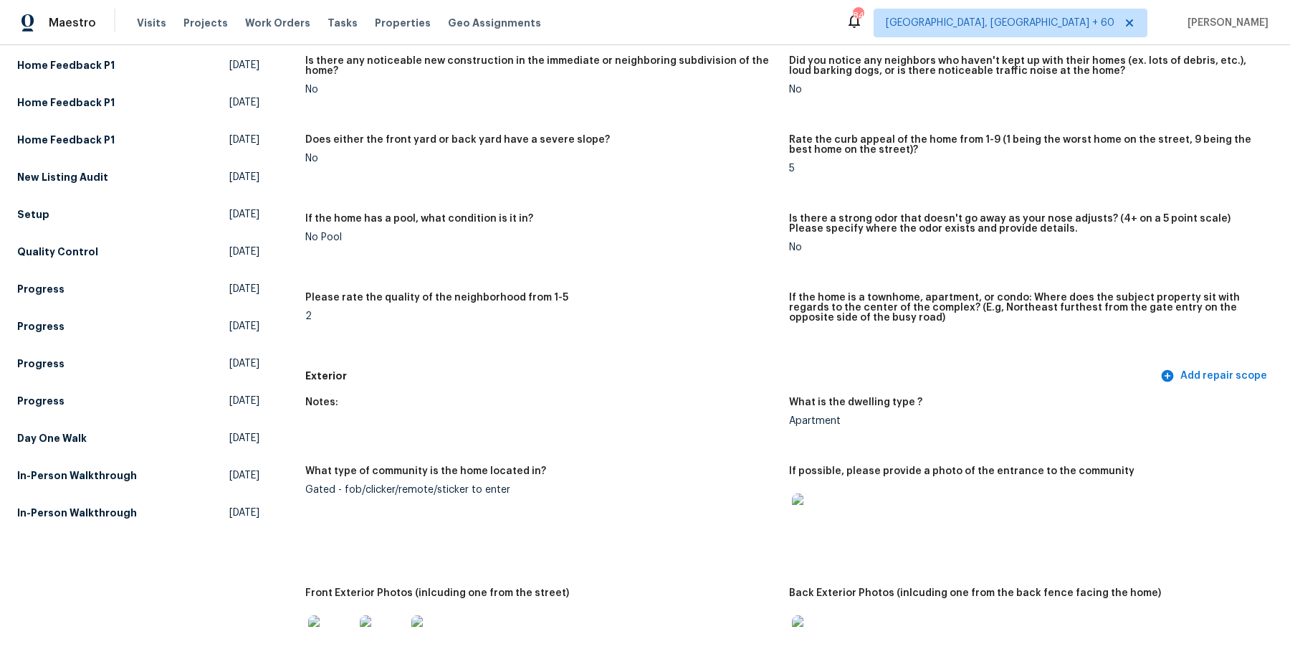
scroll to position [237, 0]
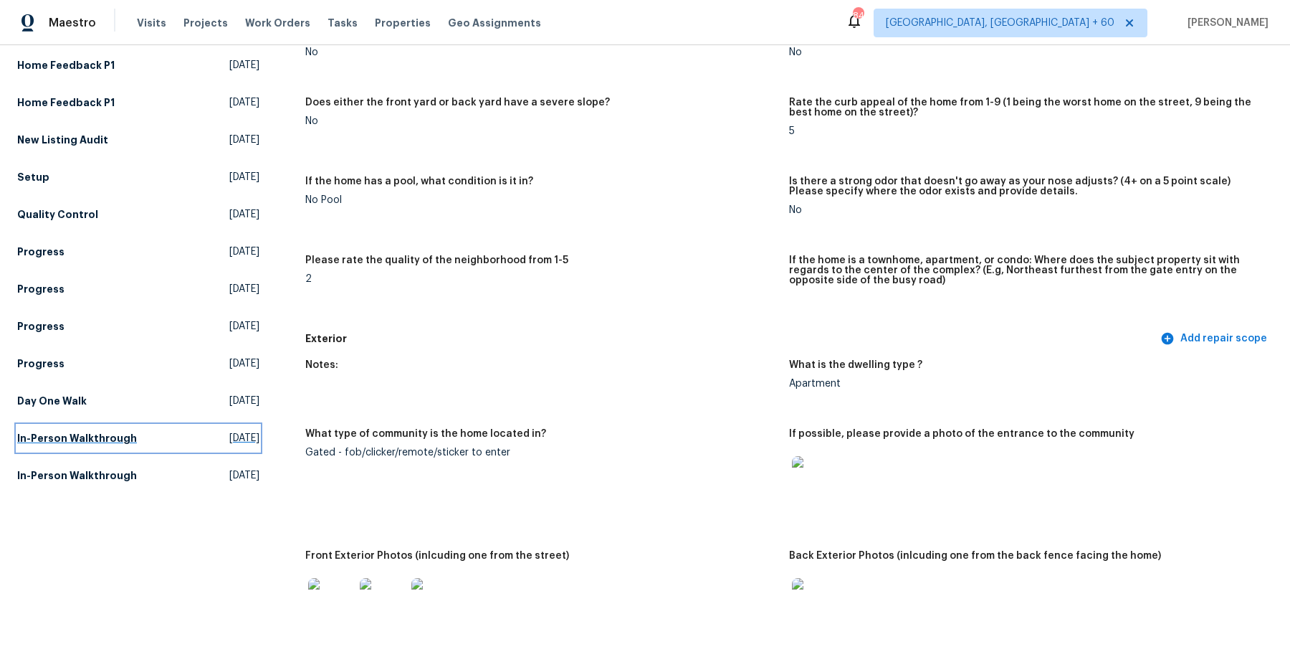
click at [95, 434] on h5 "In-Person Walkthrough" at bounding box center [77, 438] width 120 height 14
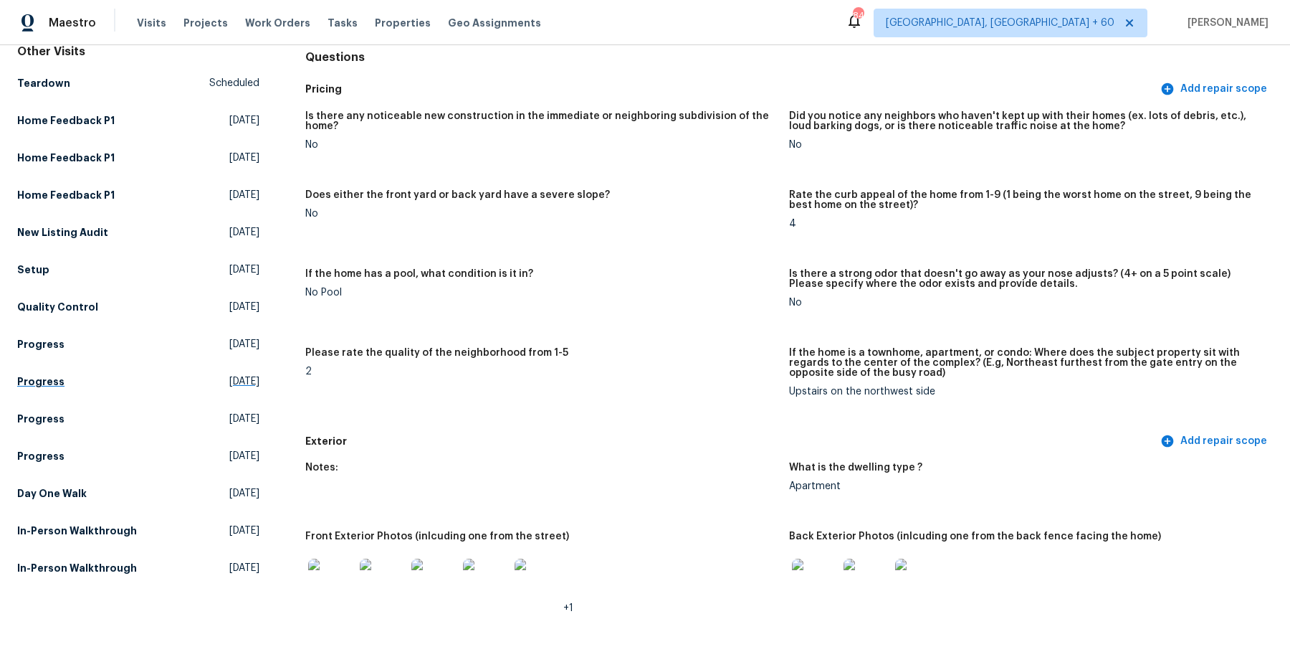
scroll to position [143, 0]
click at [60, 505] on link "Day One Walk Wed, Mar 05 2025" at bounding box center [138, 494] width 242 height 26
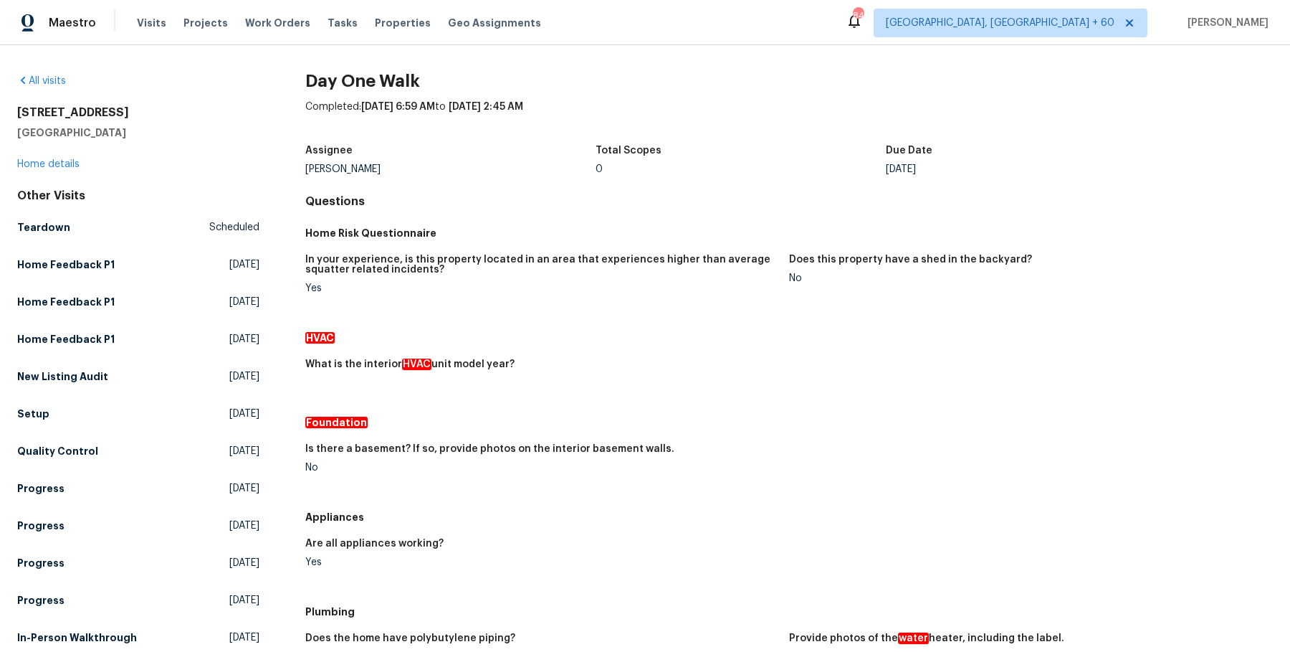
scroll to position [5, 0]
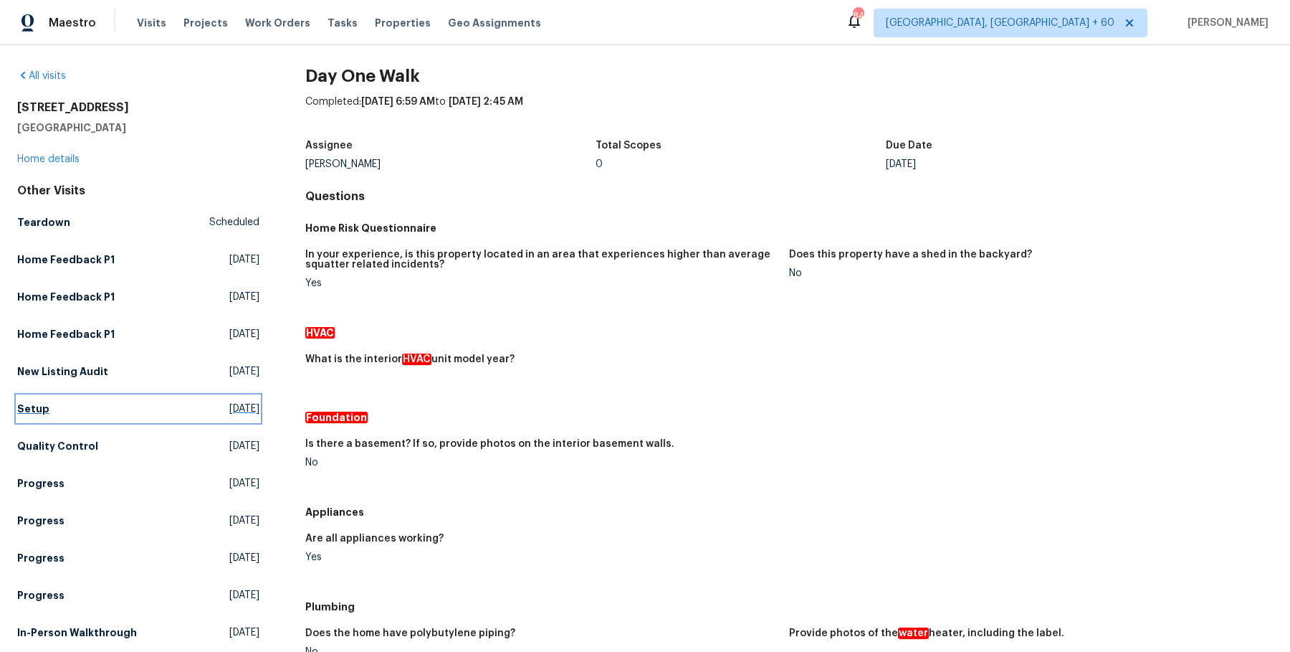
click at [47, 418] on link "Setup Sat, Mar 29 2025" at bounding box center [138, 409] width 242 height 26
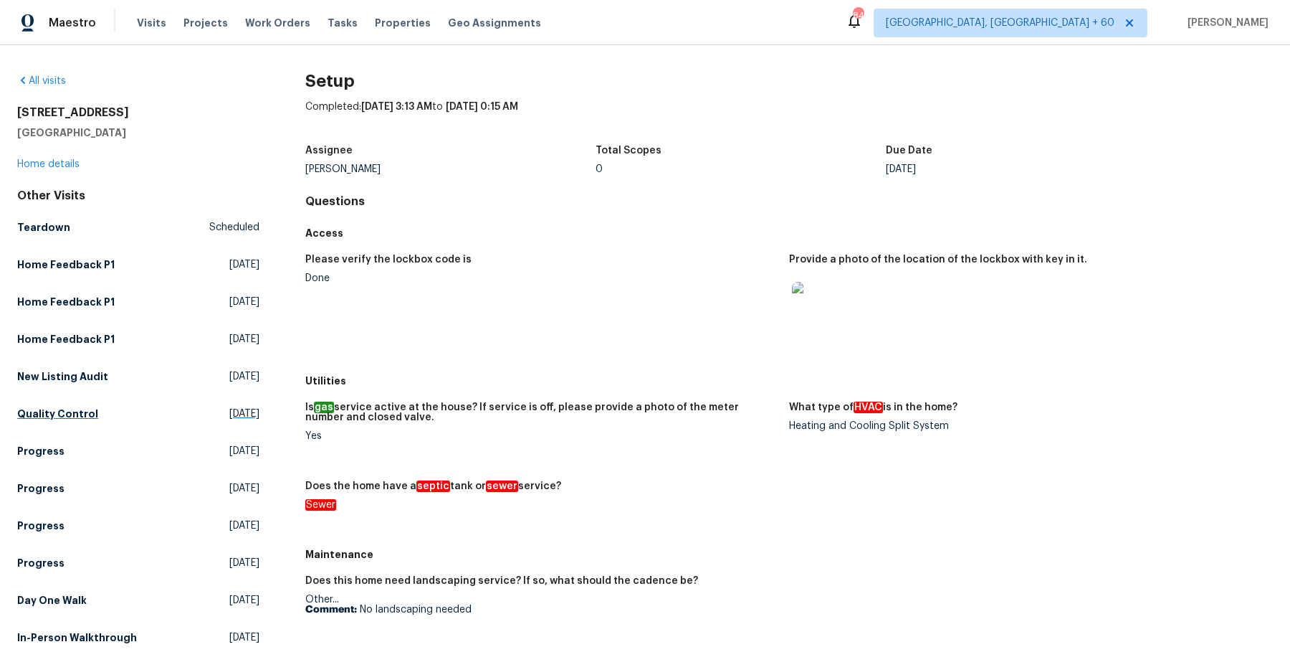
scroll to position [232, 0]
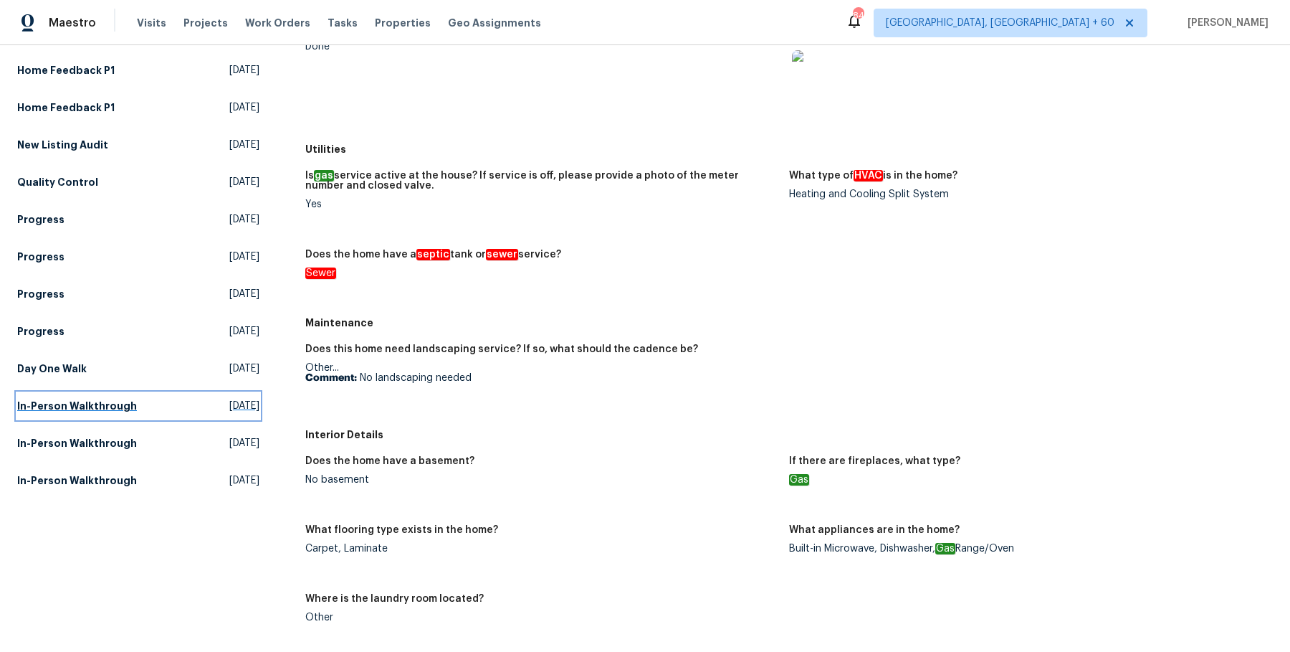
click at [104, 400] on h5 "In-Person Walkthrough" at bounding box center [77, 406] width 120 height 14
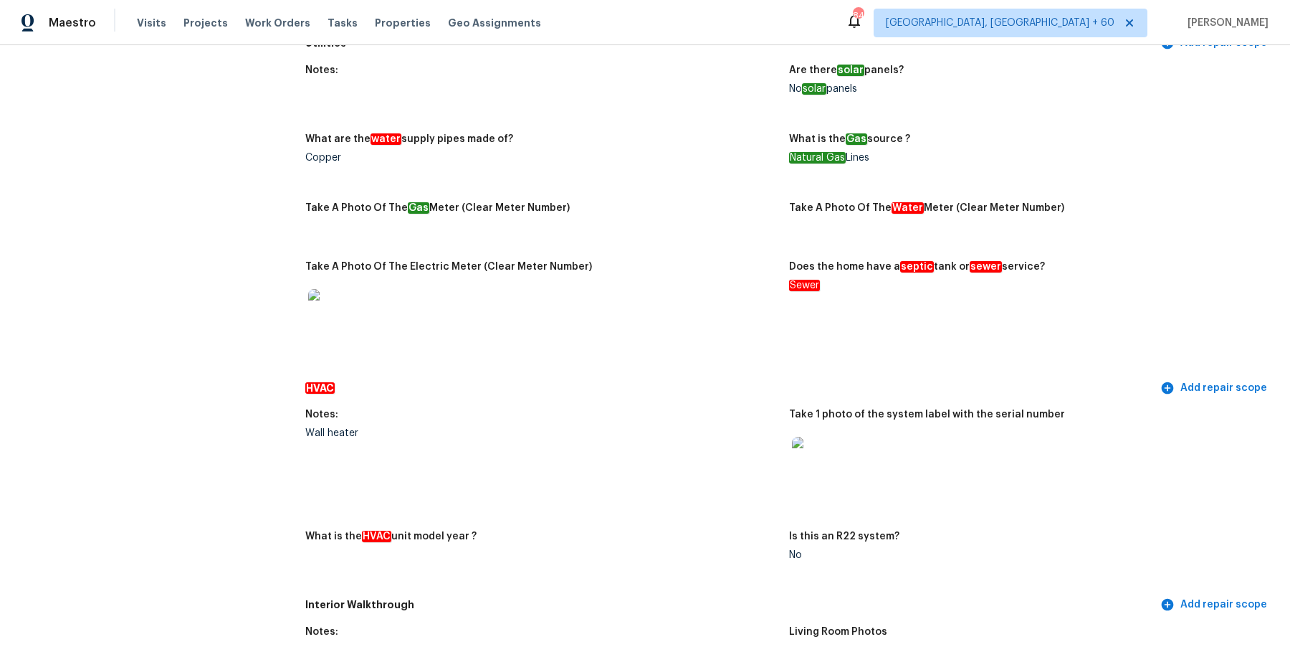
scroll to position [932, 0]
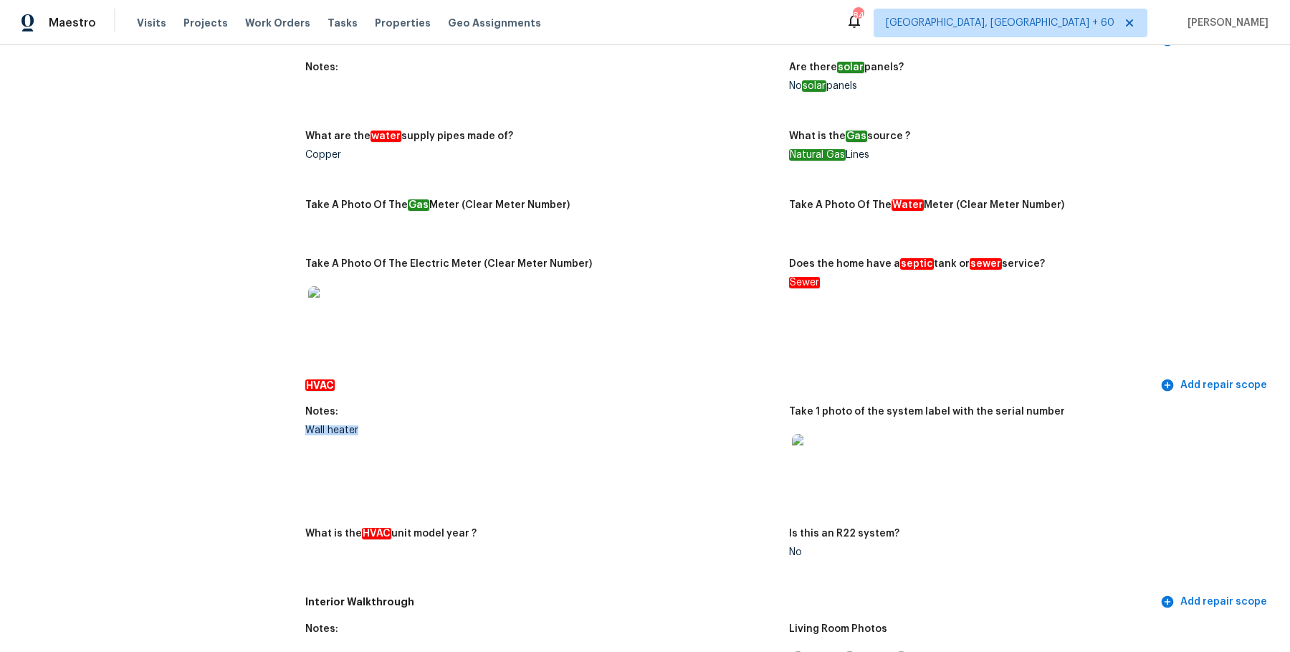
drag, startPoint x: 290, startPoint y: 429, endPoint x: 416, endPoint y: 429, distance: 125.5
